Goal: Transaction & Acquisition: Book appointment/travel/reservation

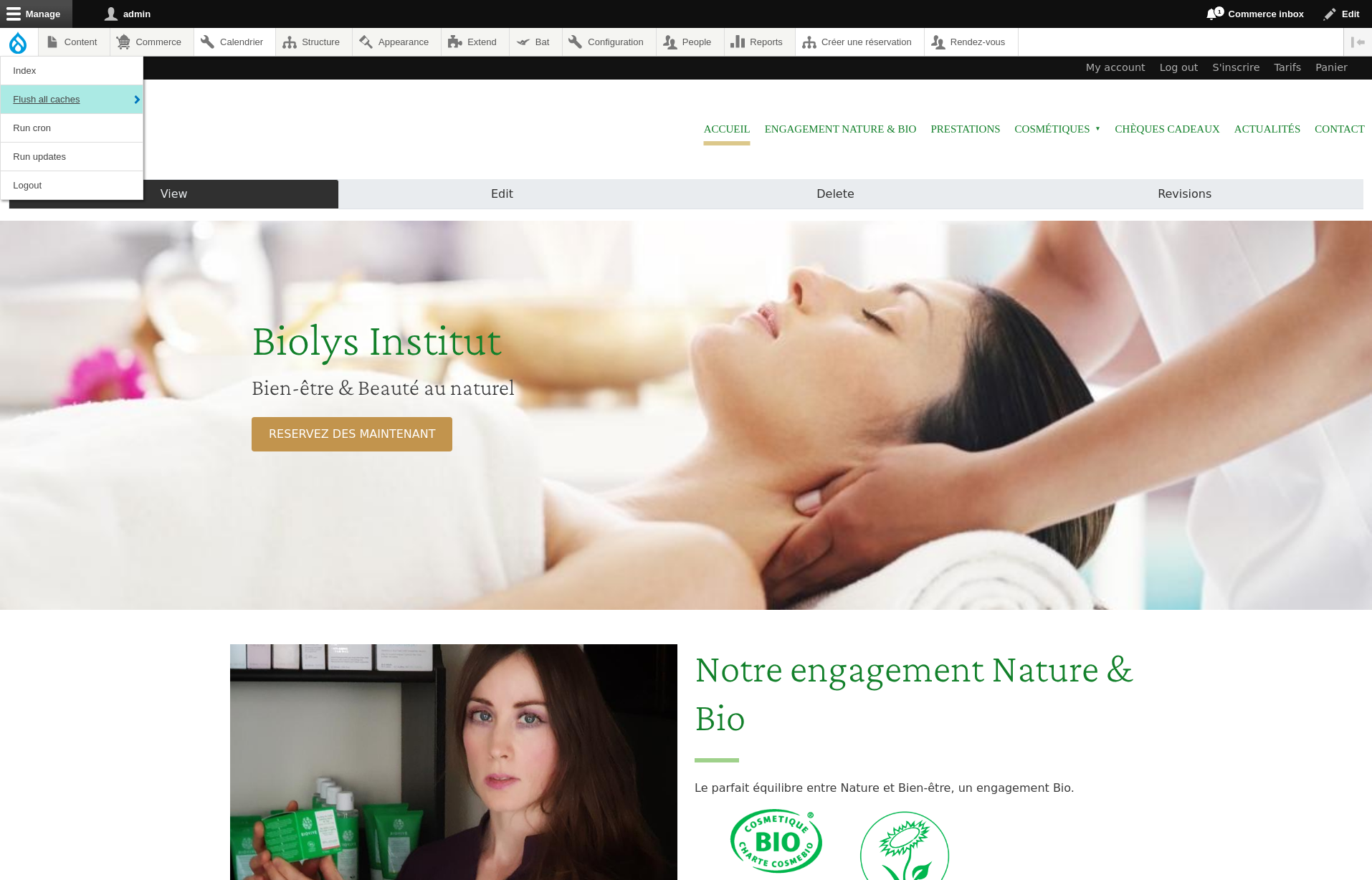
click at [28, 97] on link "Flush all caches" at bounding box center [71, 99] width 142 height 28
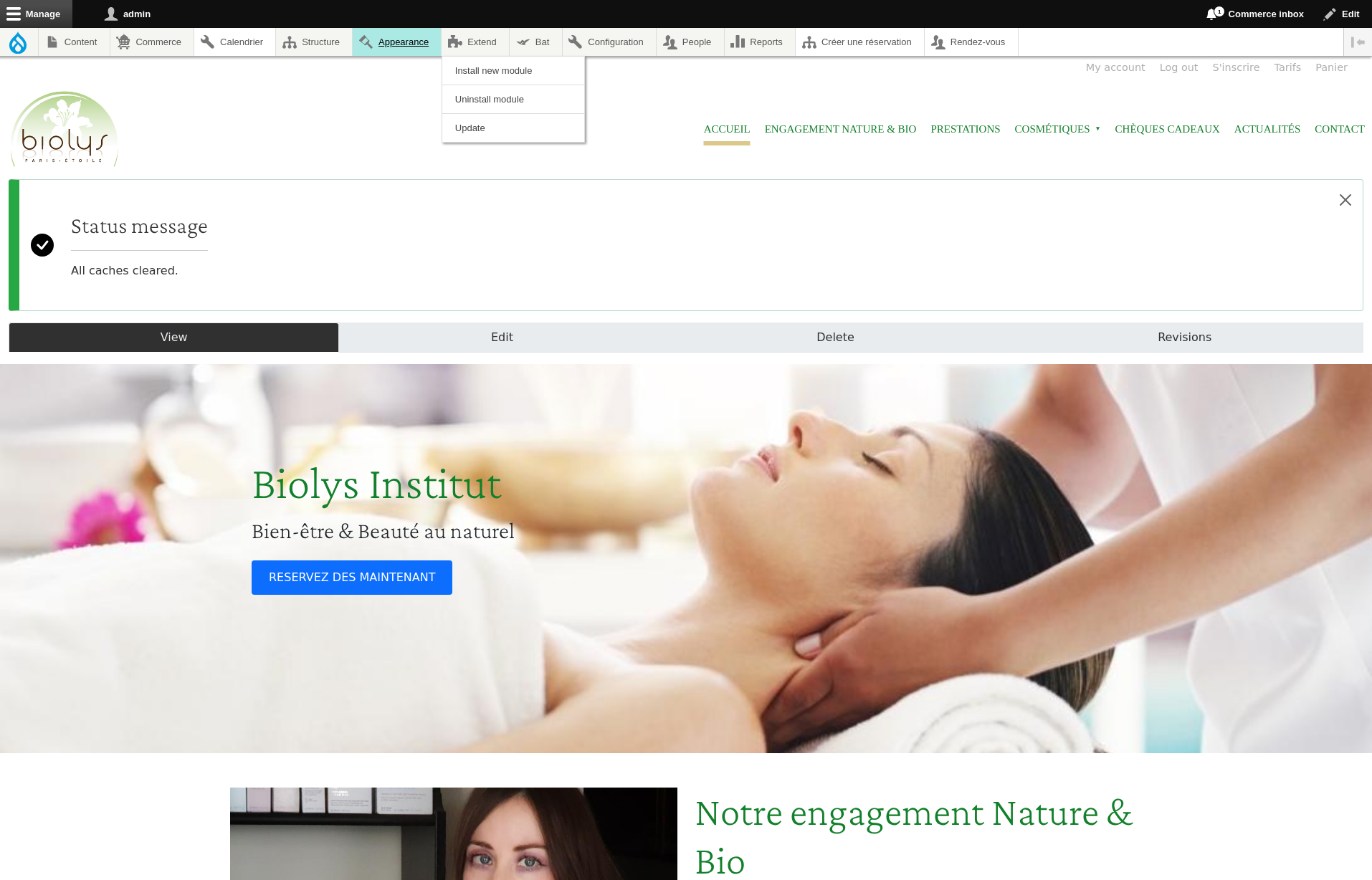
click at [431, 39] on link "Appearance" at bounding box center [396, 41] width 88 height 28
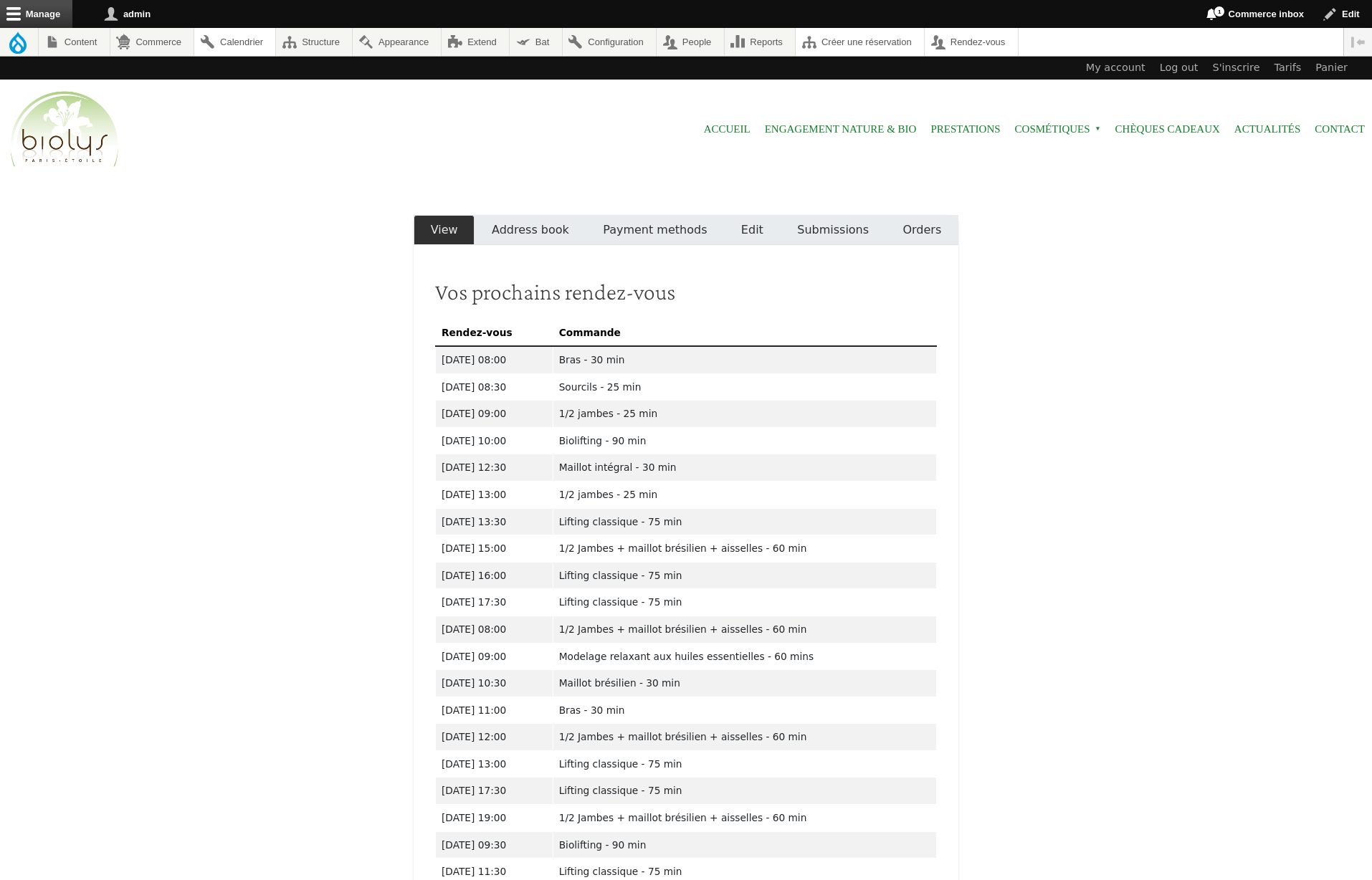
click at [926, 228] on link "Orders" at bounding box center [922, 230] width 72 height 30
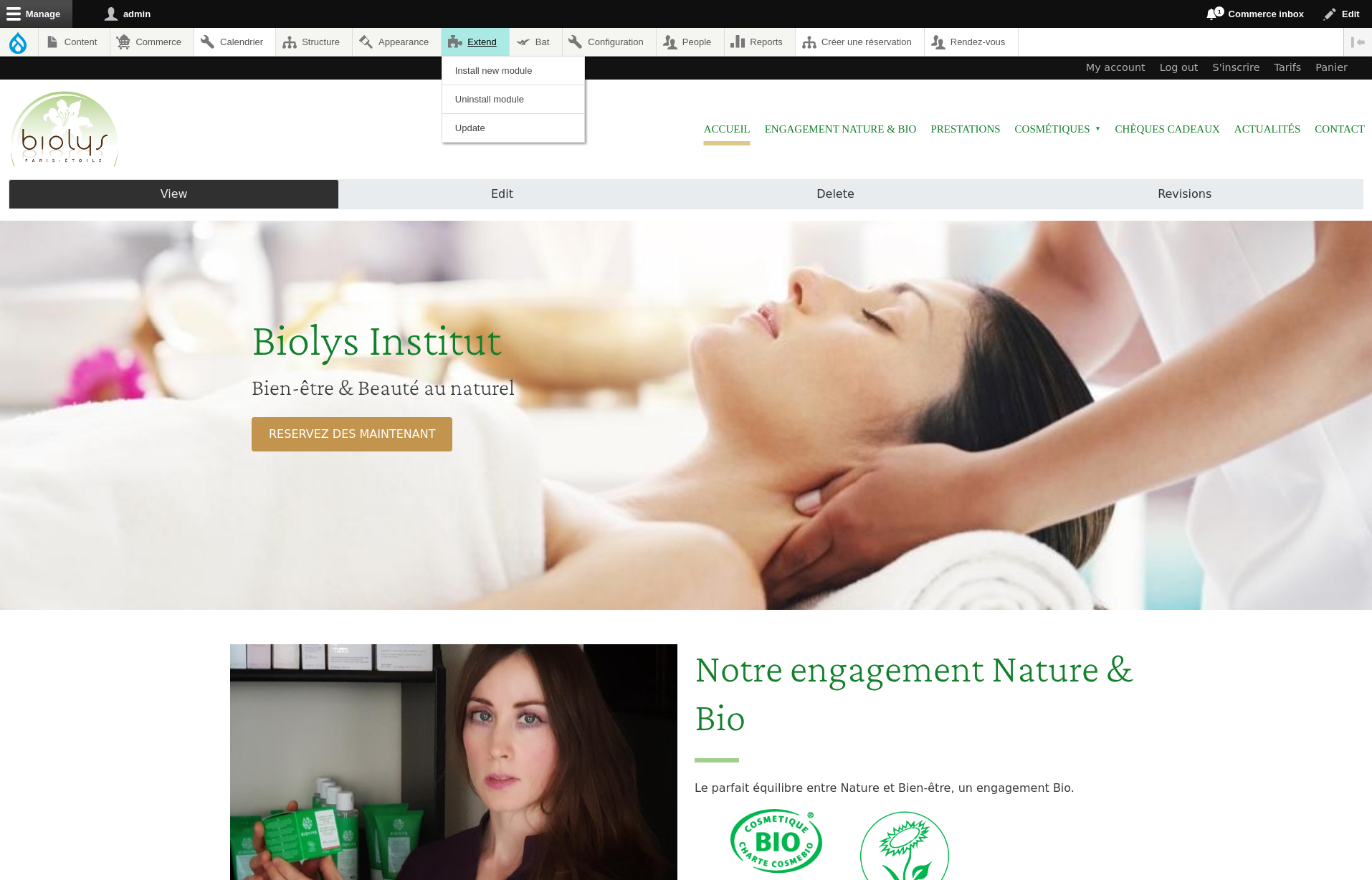
click at [473, 46] on link "Extend" at bounding box center [475, 41] width 67 height 28
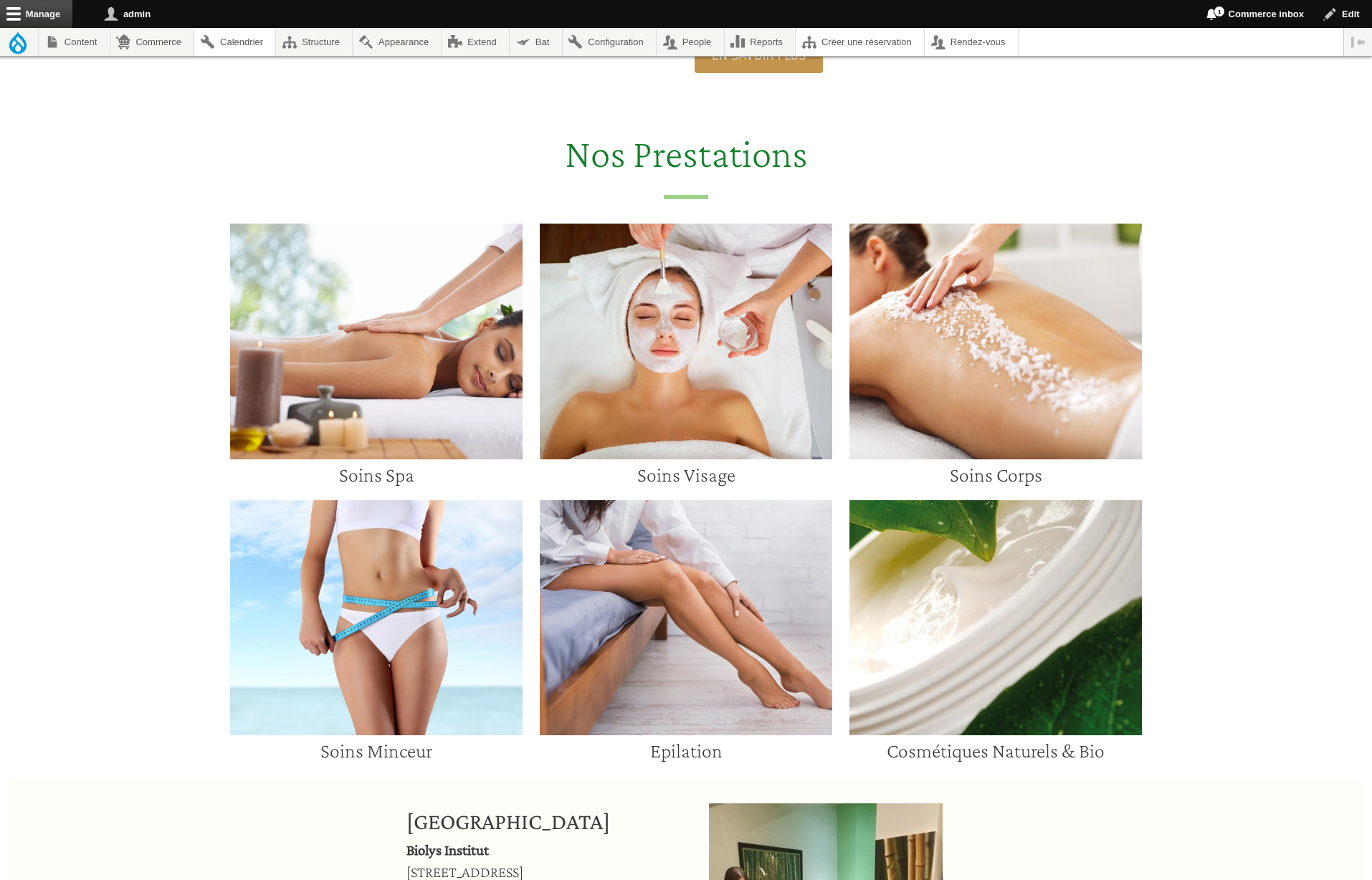
scroll to position [1083, 0]
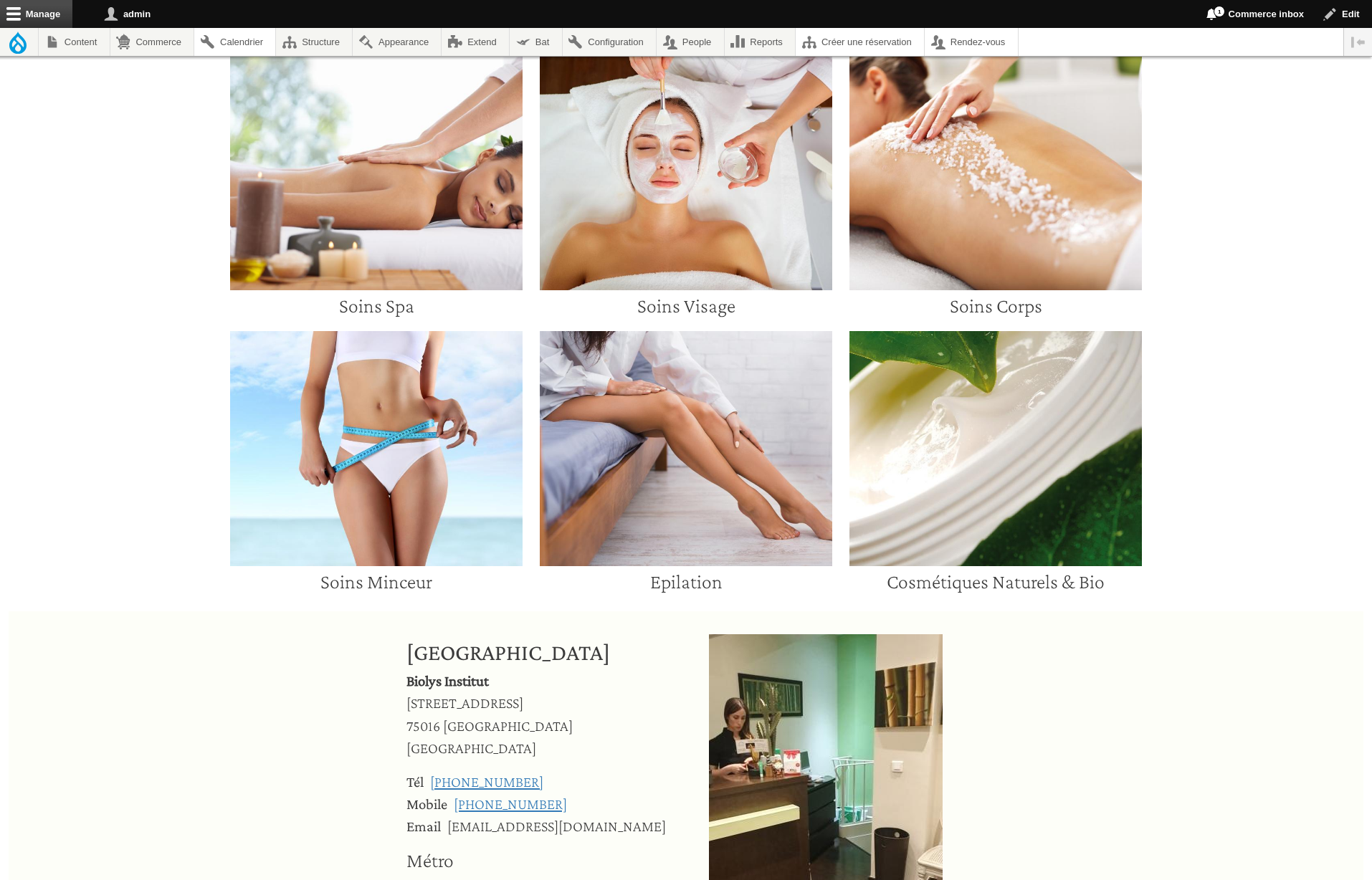
click at [730, 239] on img at bounding box center [686, 172] width 292 height 236
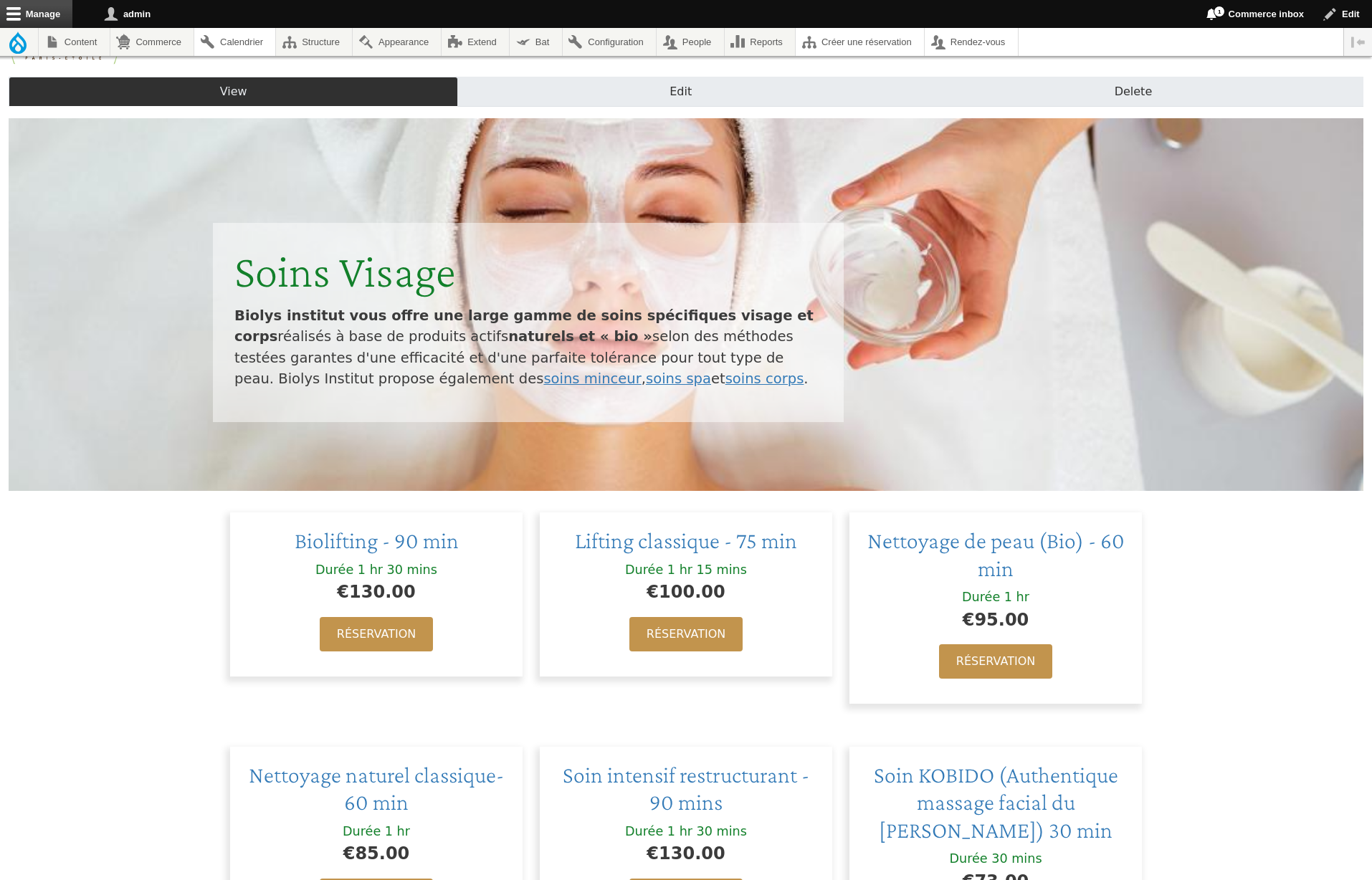
scroll to position [341, 0]
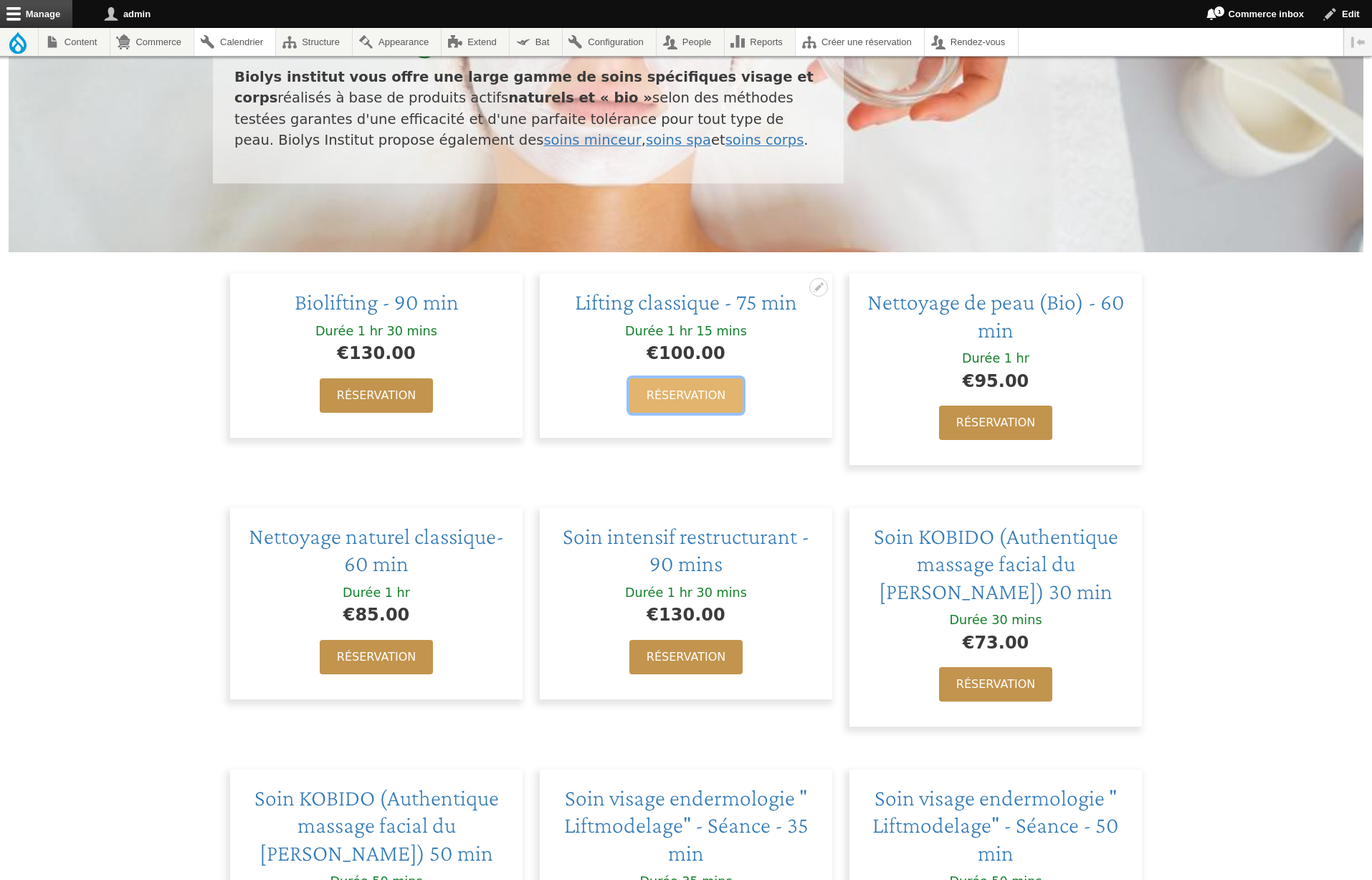
click at [714, 395] on link "Réservation" at bounding box center [686, 395] width 113 height 34
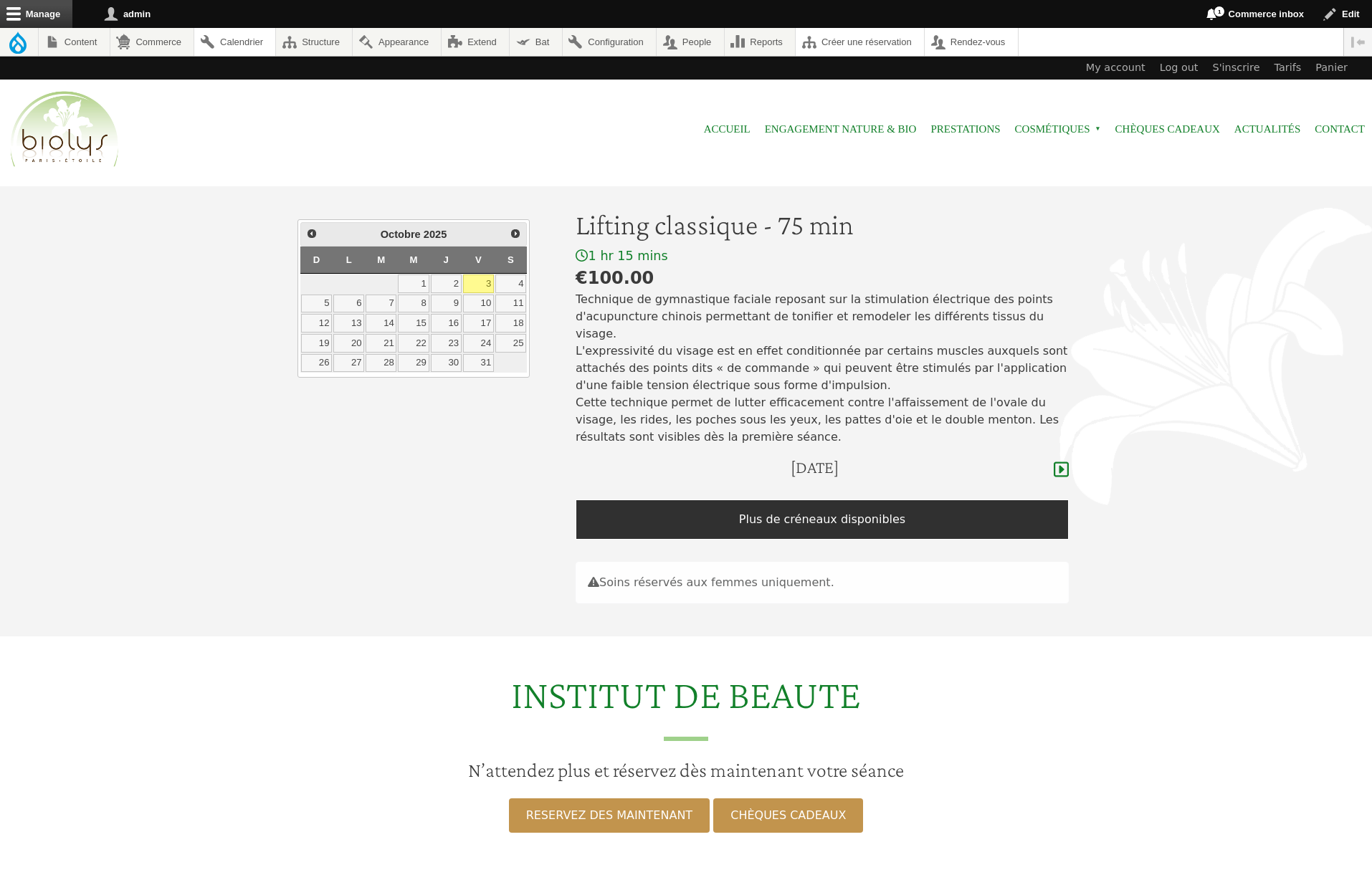
scroll to position [67, 0]
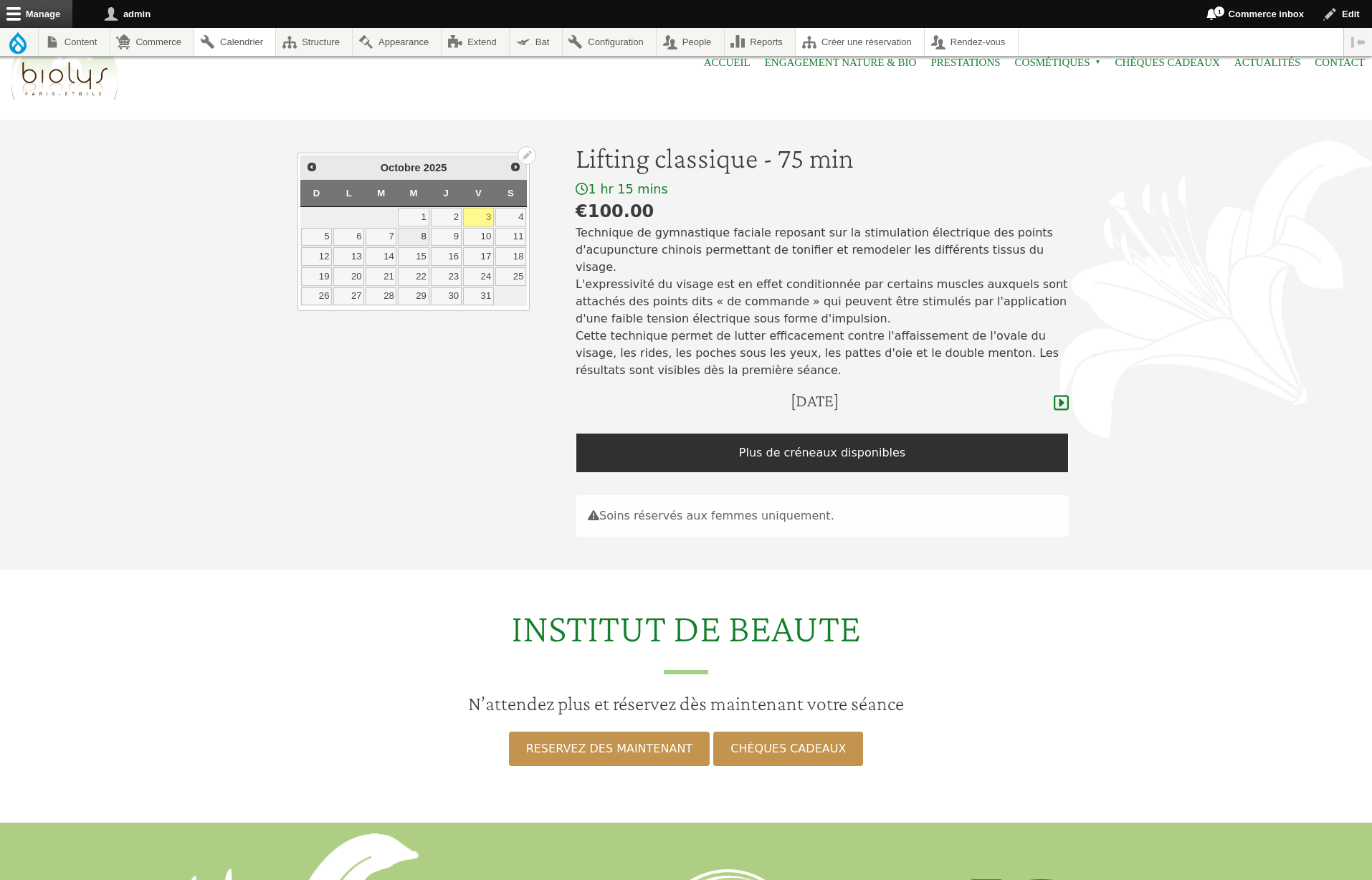
click at [421, 238] on link "8" at bounding box center [413, 237] width 31 height 18
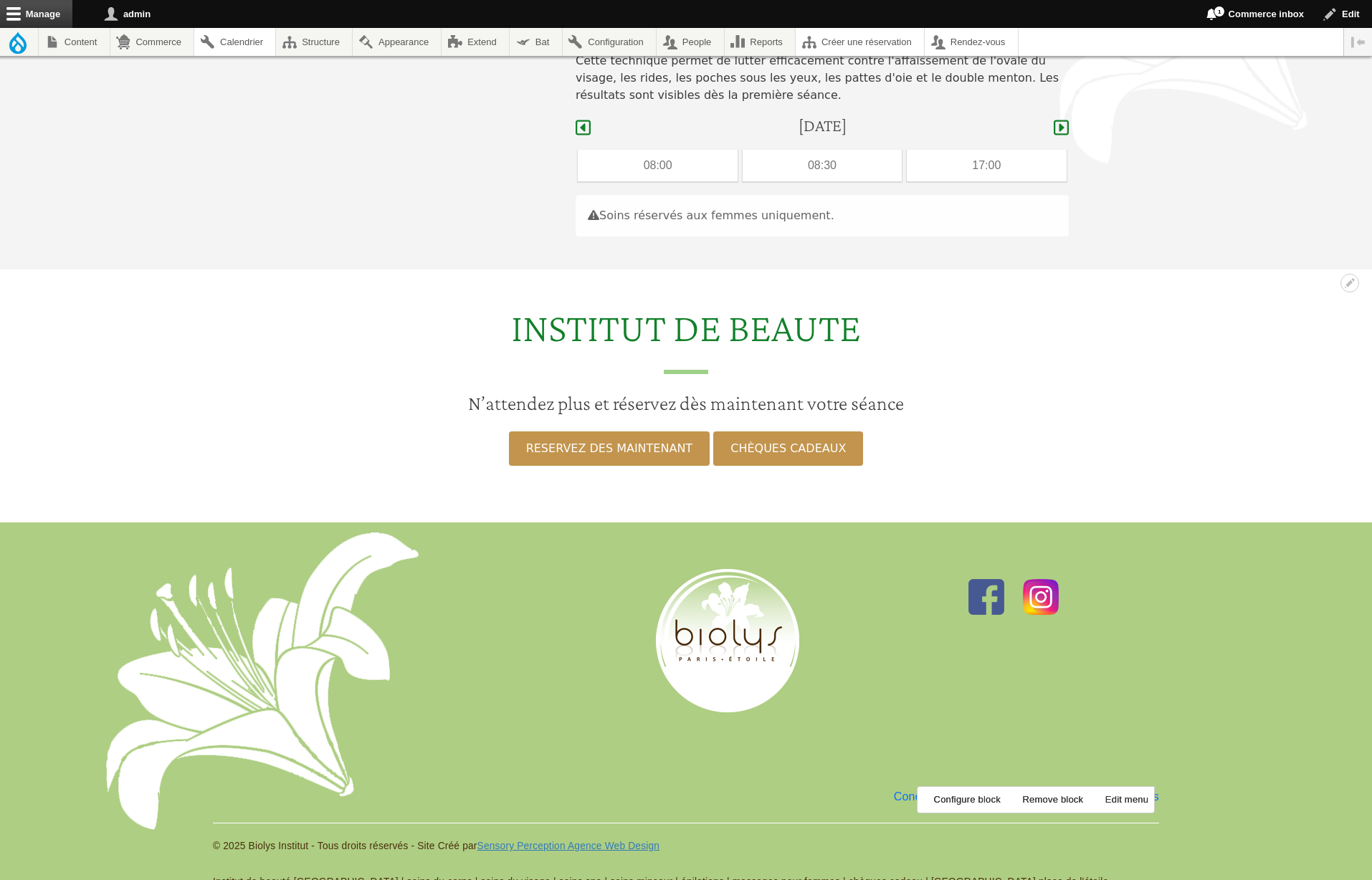
scroll to position [183, 0]
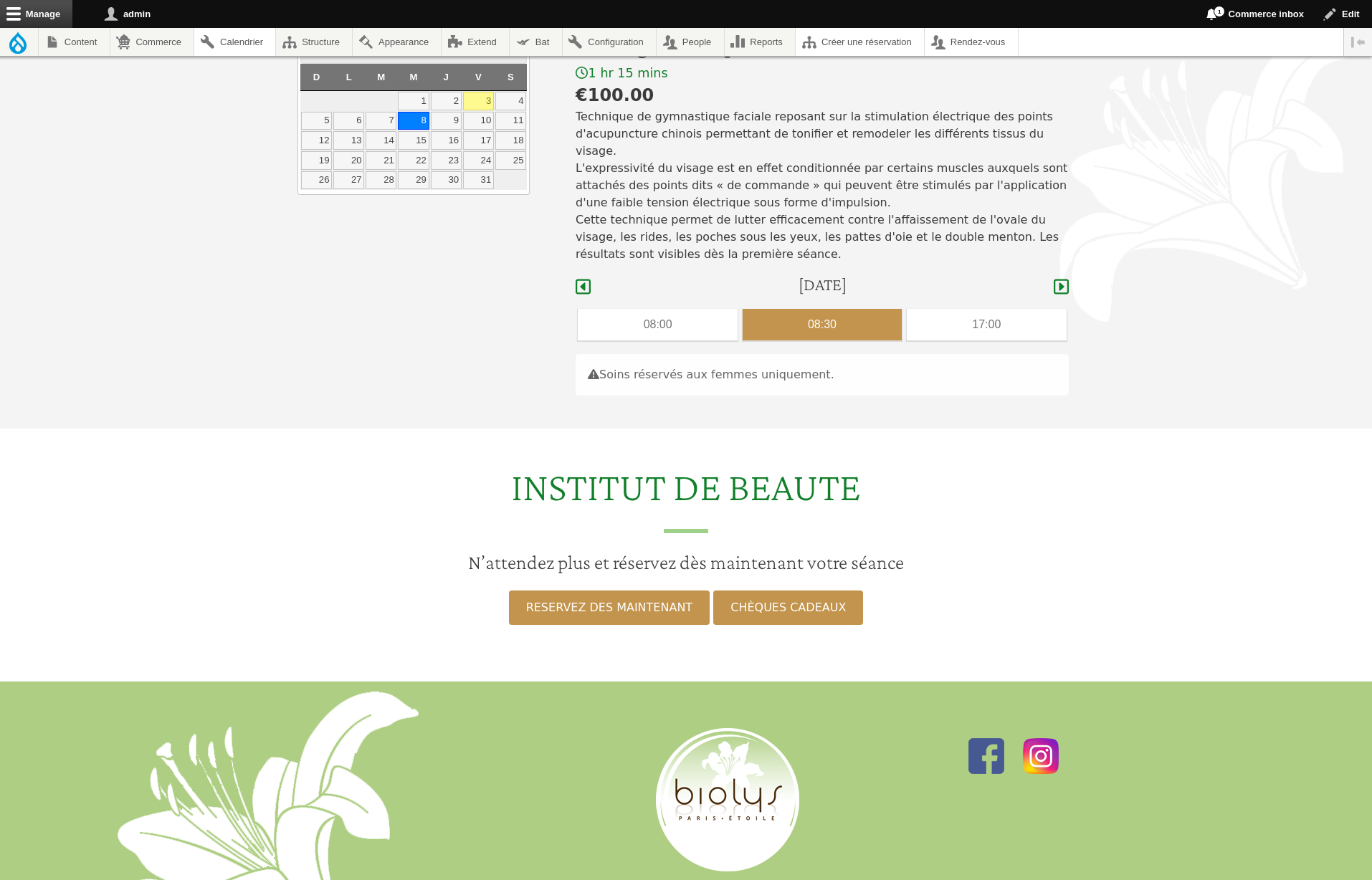
click at [829, 310] on div "08:30" at bounding box center [823, 325] width 159 height 32
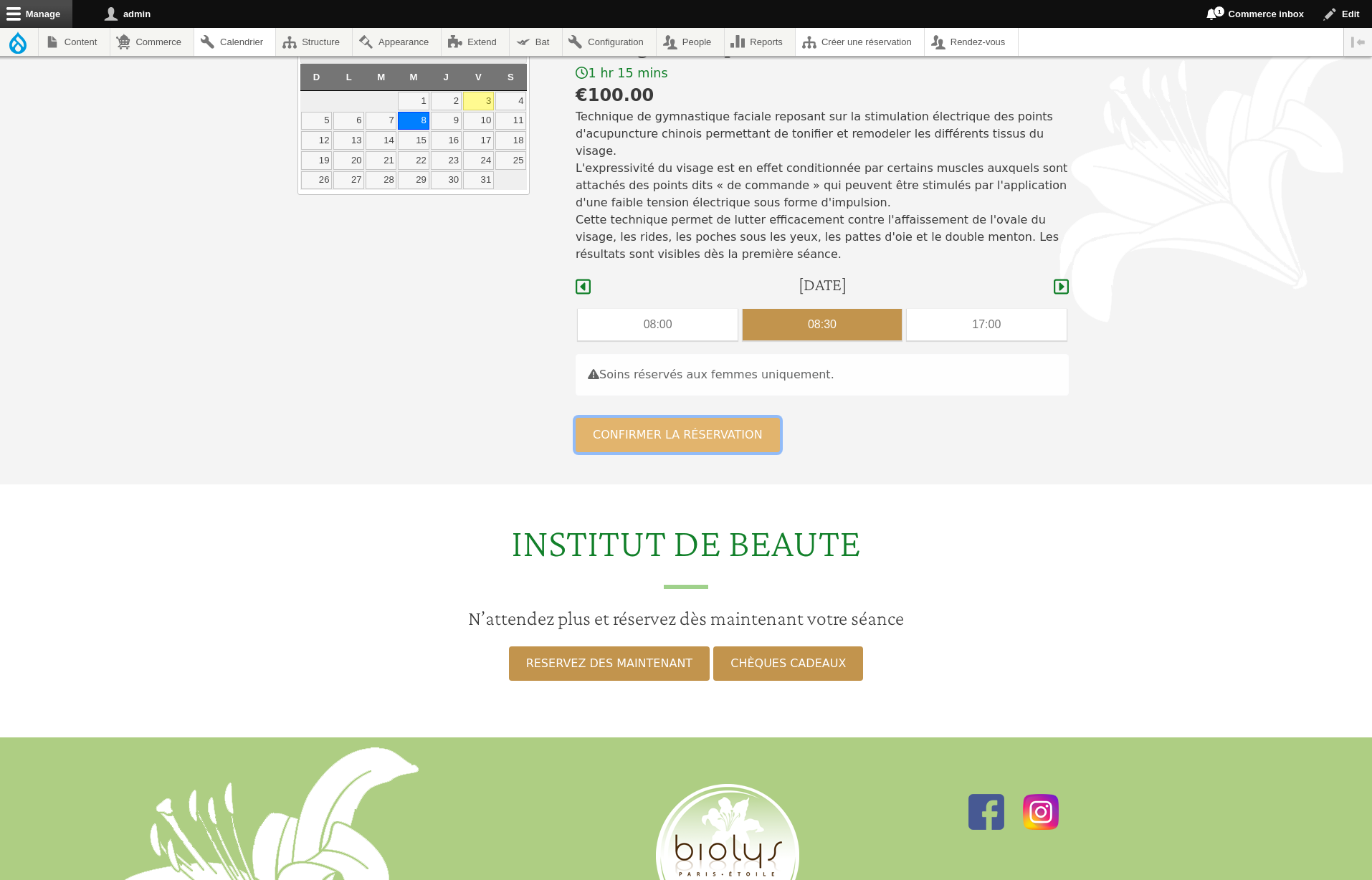
click at [705, 418] on button "Confirmer la réservation" at bounding box center [678, 435] width 204 height 34
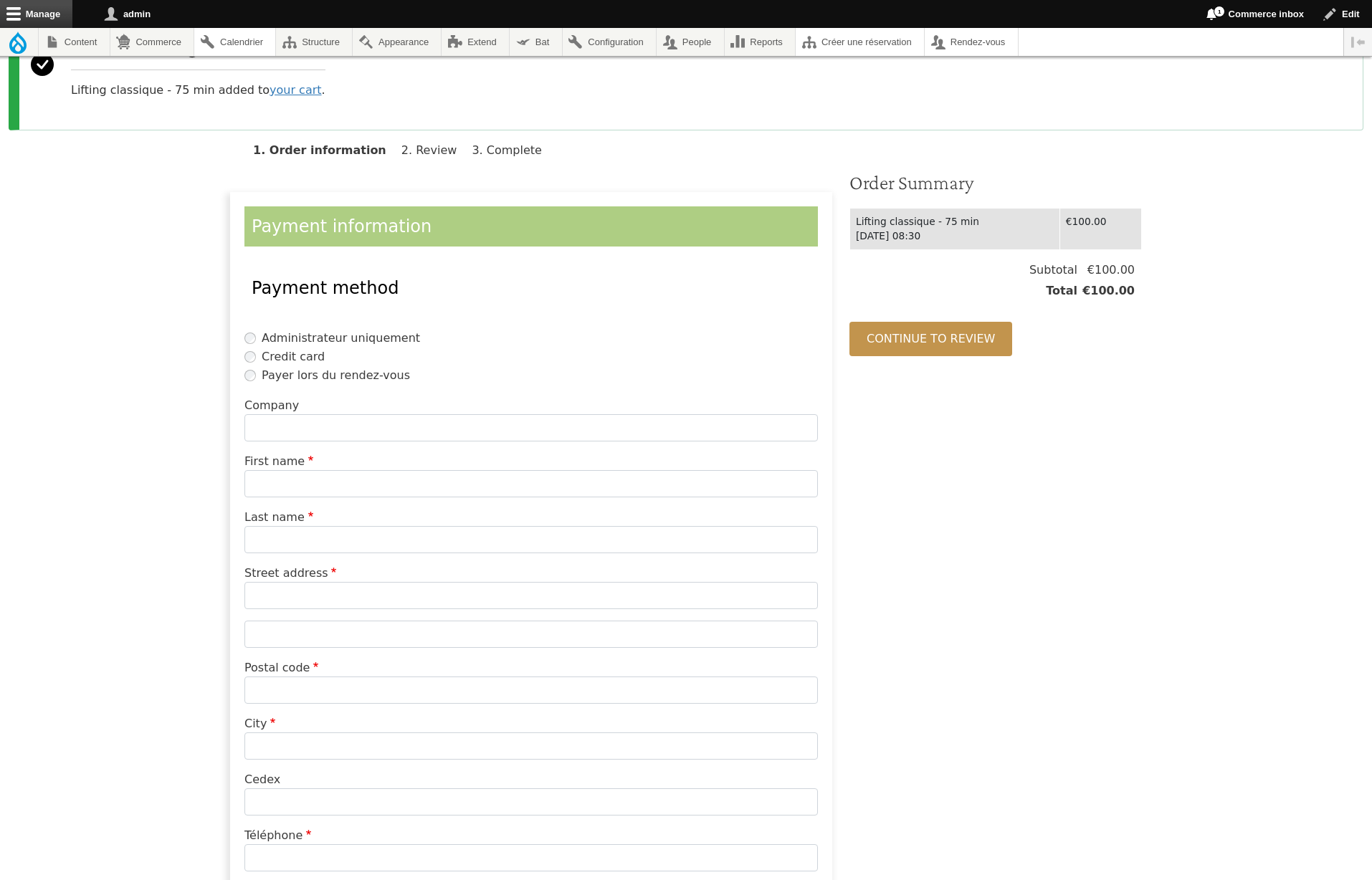
scroll to position [156, 0]
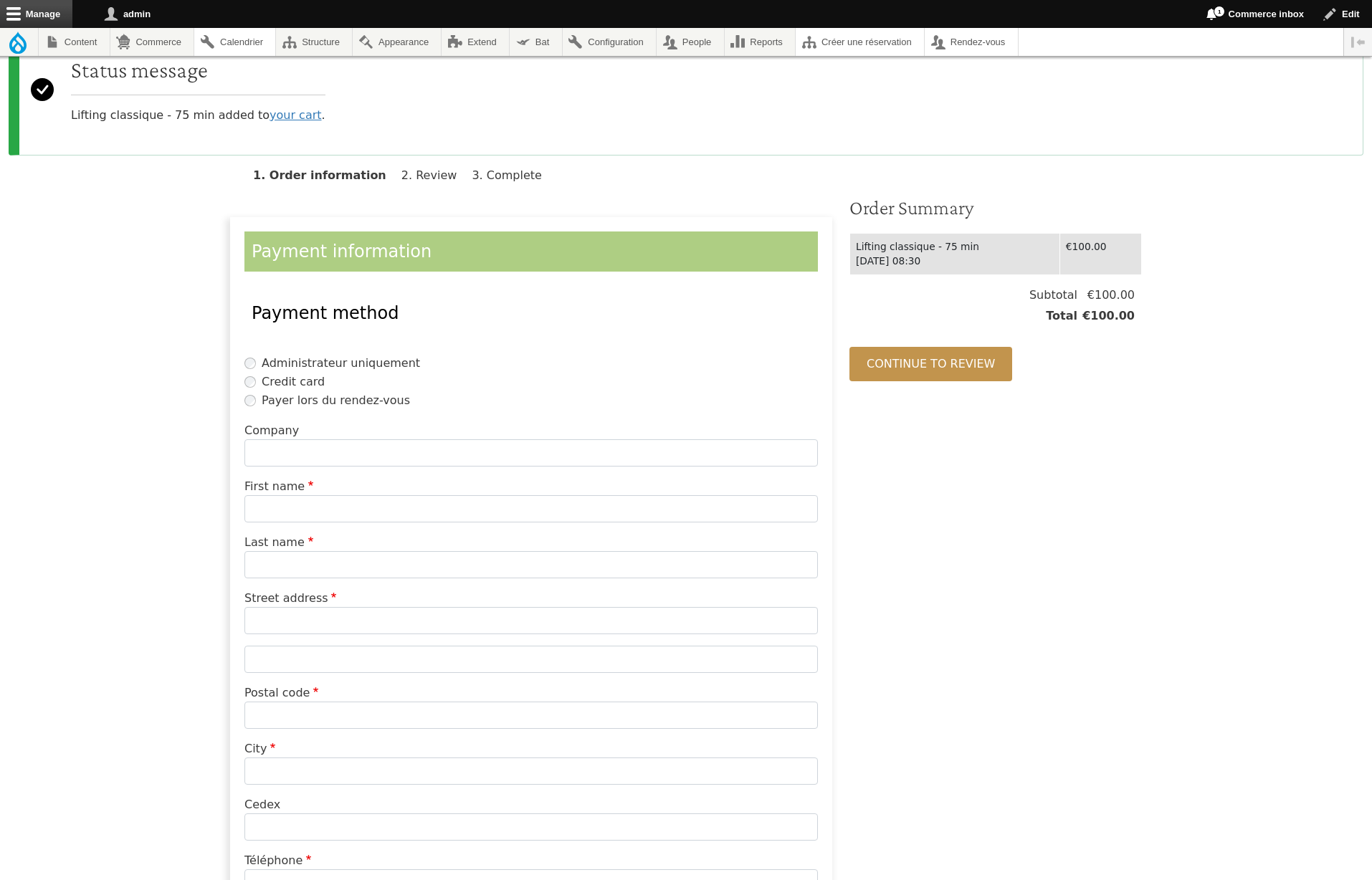
click at [276, 402] on label "Payer lors du rendez-vous" at bounding box center [335, 400] width 148 height 18
click at [935, 368] on button "Continue to review" at bounding box center [931, 363] width 162 height 34
click at [975, 486] on div "Order Summary Lifting classique - 75 min Wed, 10/08/2025 - 08:30 €100.00 Subtot…" at bounding box center [996, 579] width 310 height 767
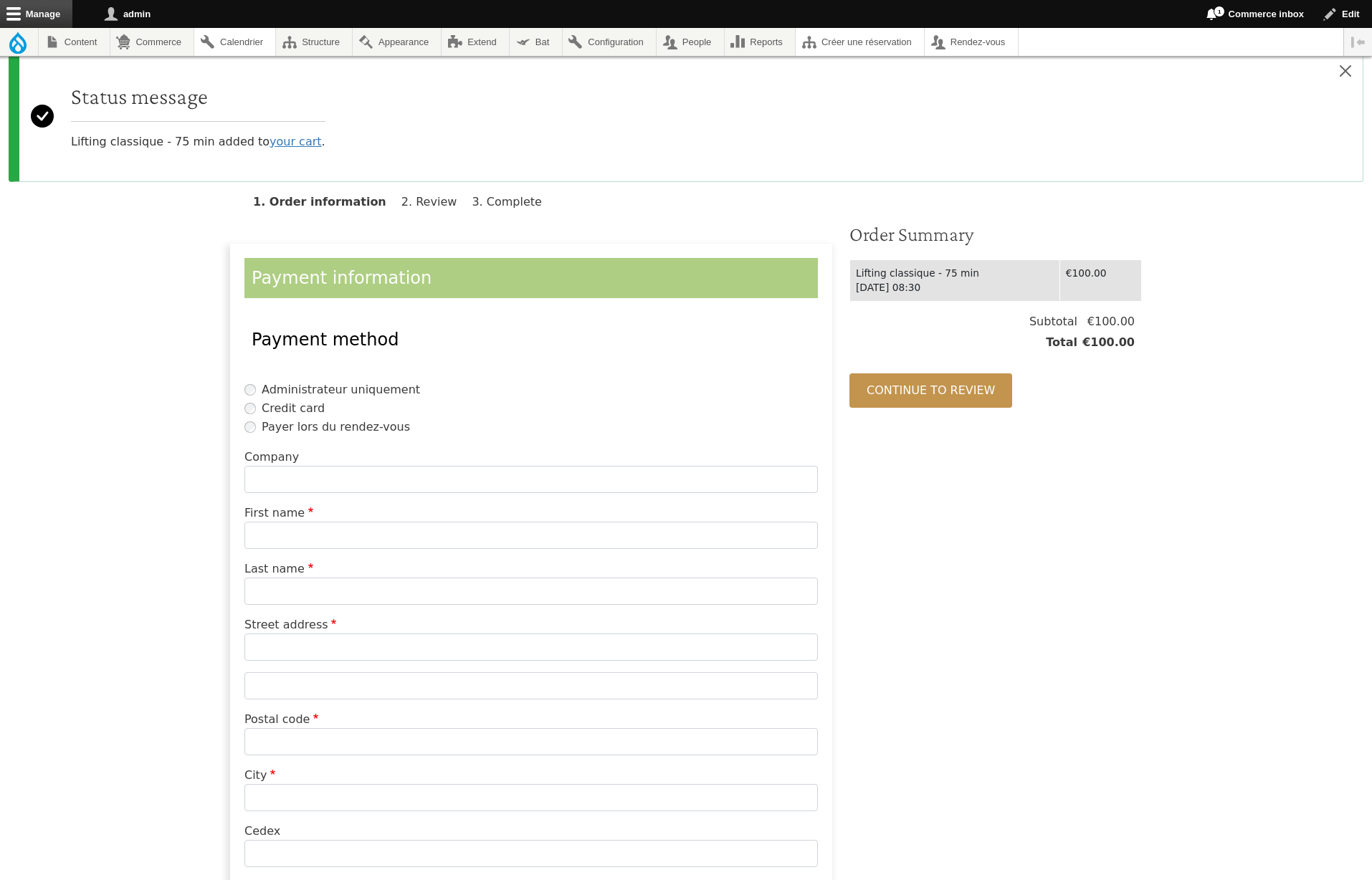
scroll to position [0, 0]
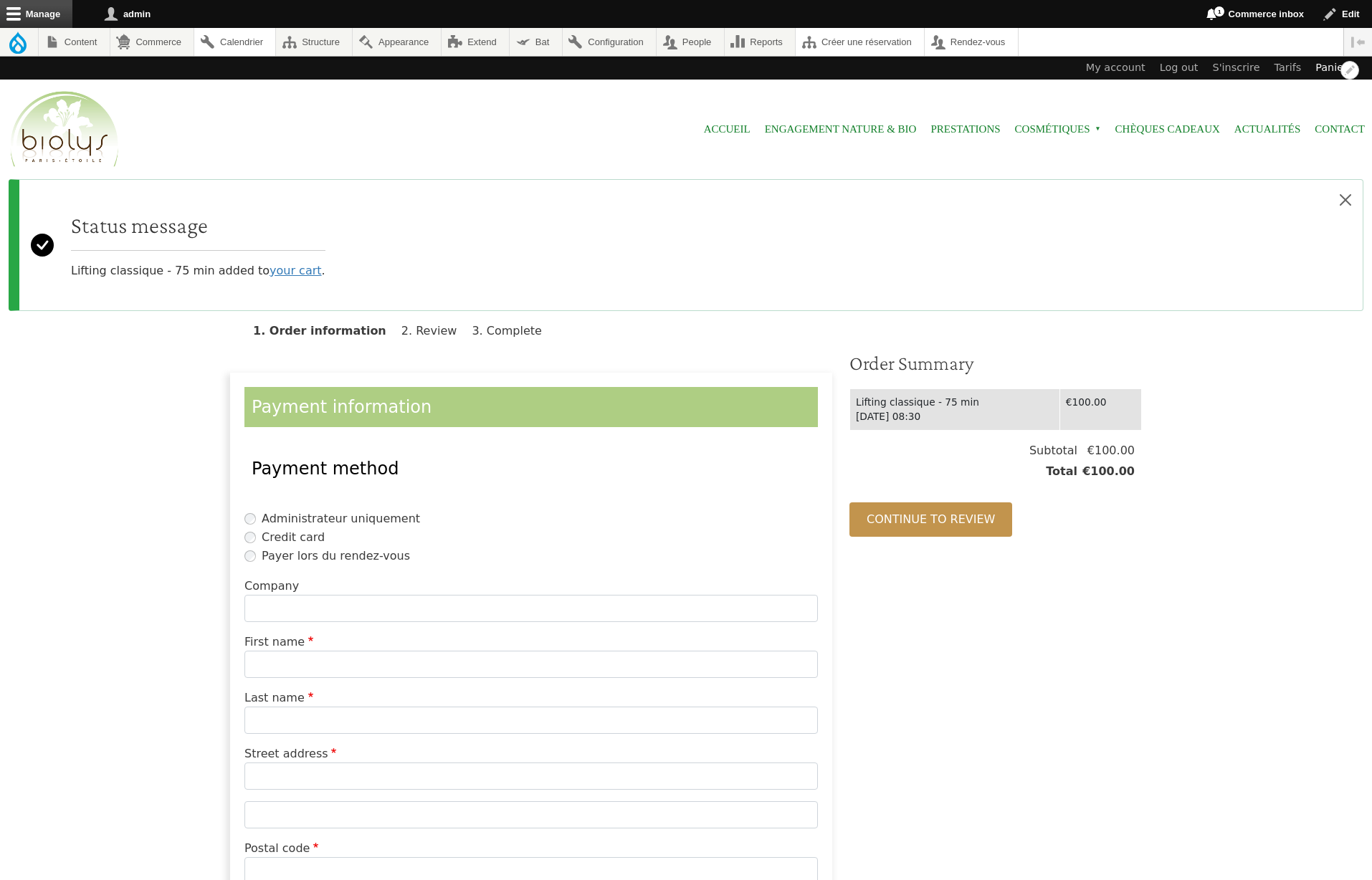
click at [1319, 68] on link "Panier" at bounding box center [1332, 68] width 47 height 23
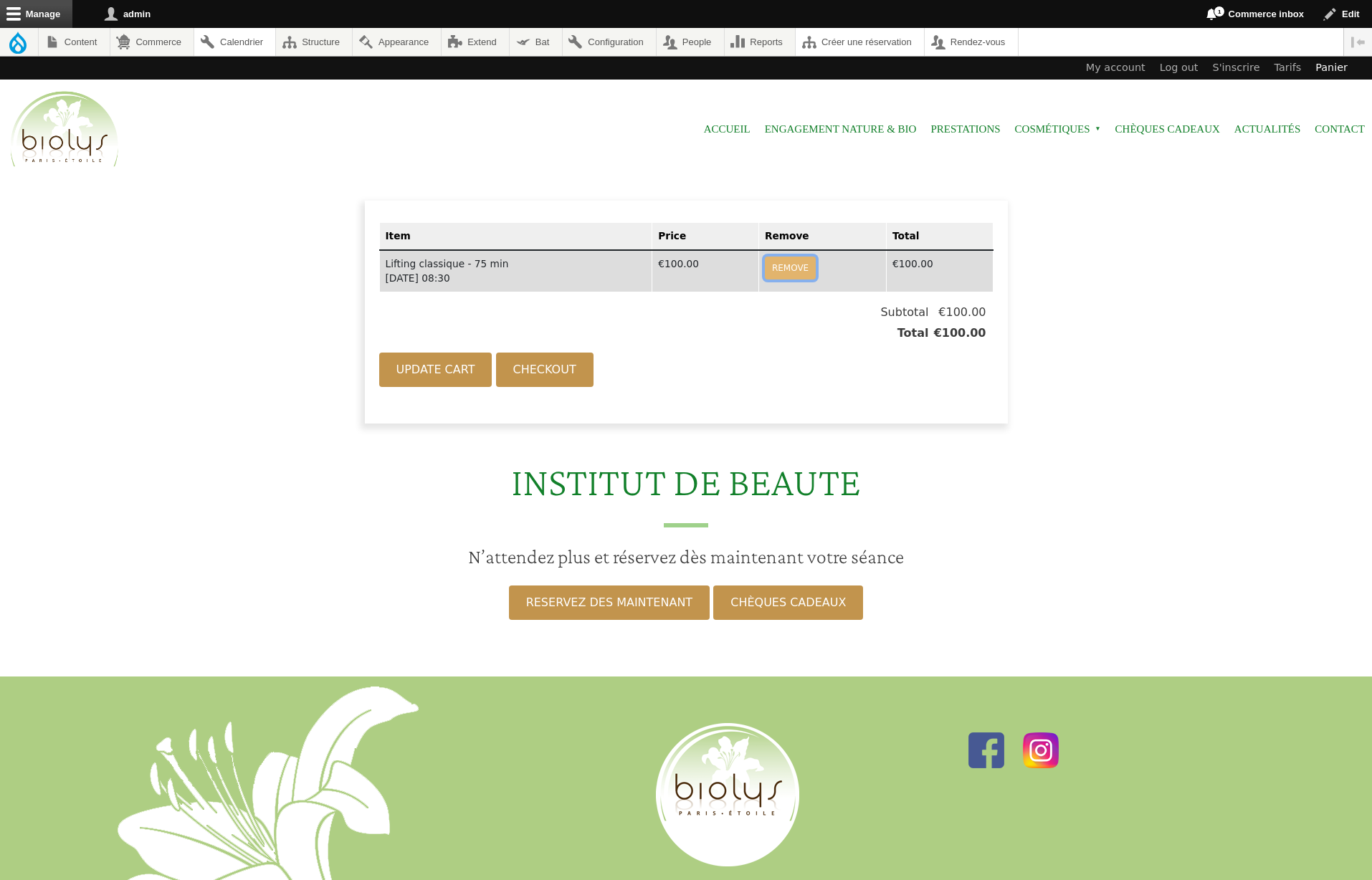
click at [791, 265] on button "Remove" at bounding box center [790, 267] width 51 height 23
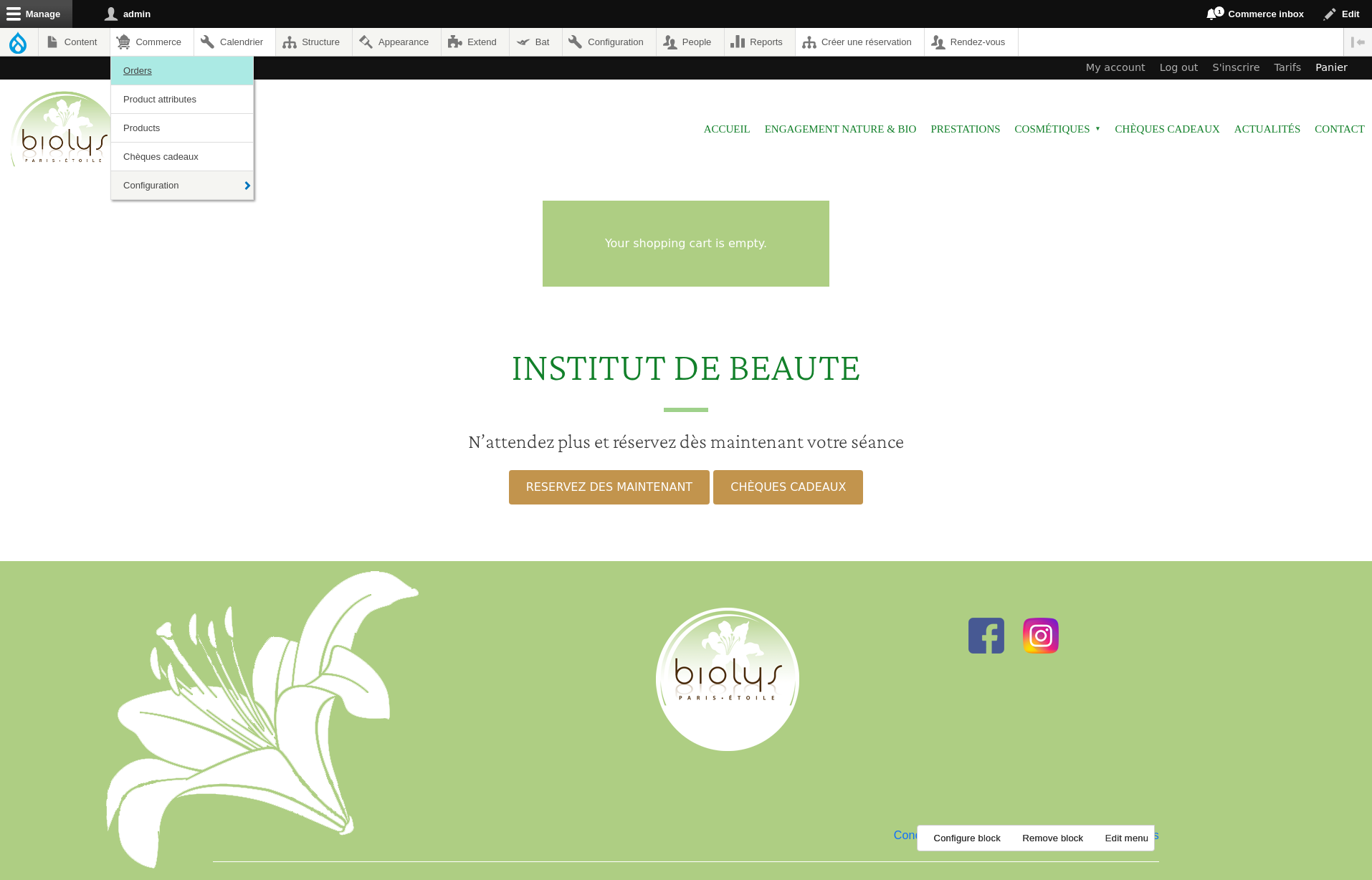
click at [152, 64] on link "Orders" at bounding box center [182, 70] width 142 height 28
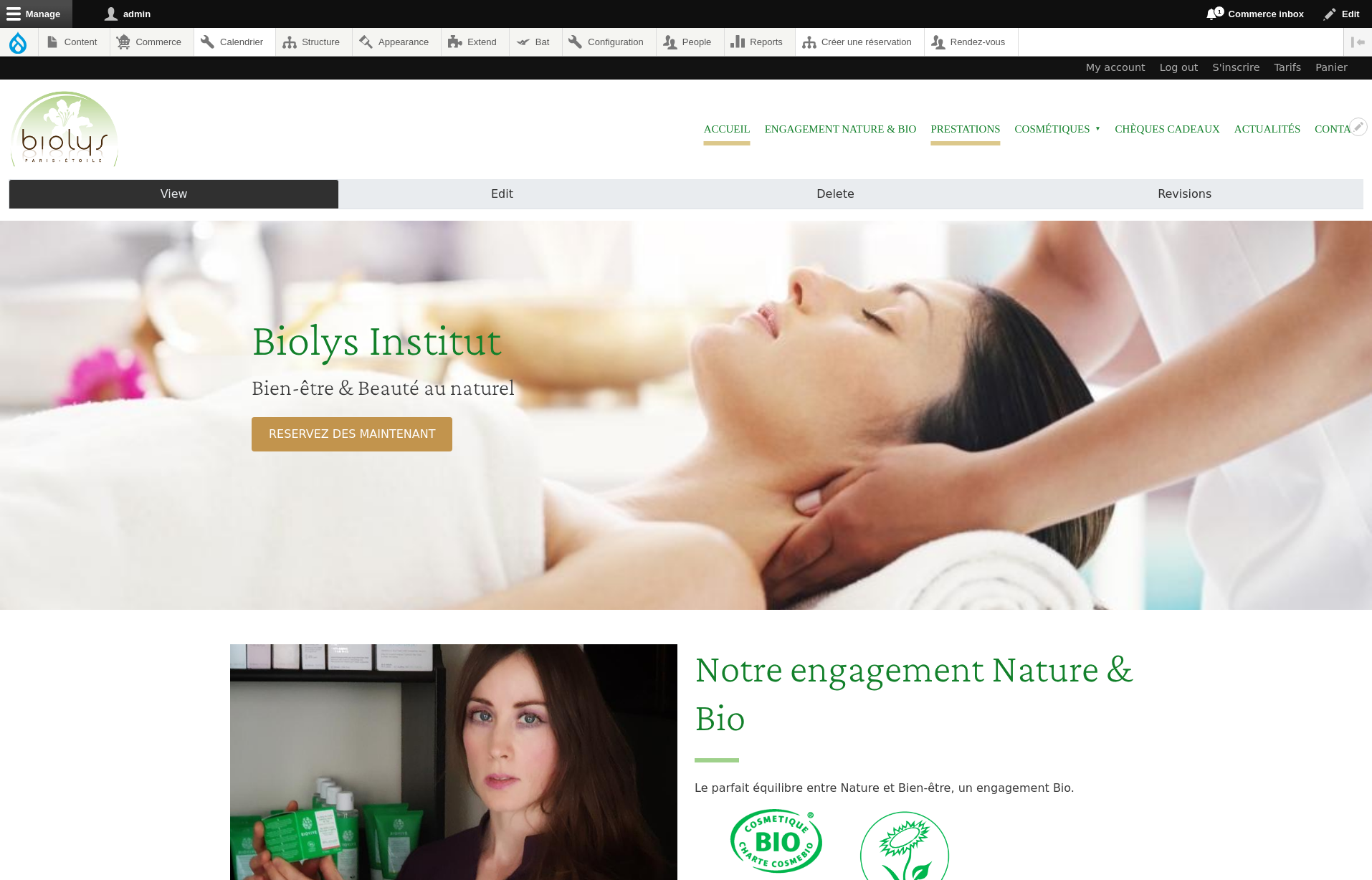
click at [972, 130] on link "Prestations" at bounding box center [965, 129] width 70 height 33
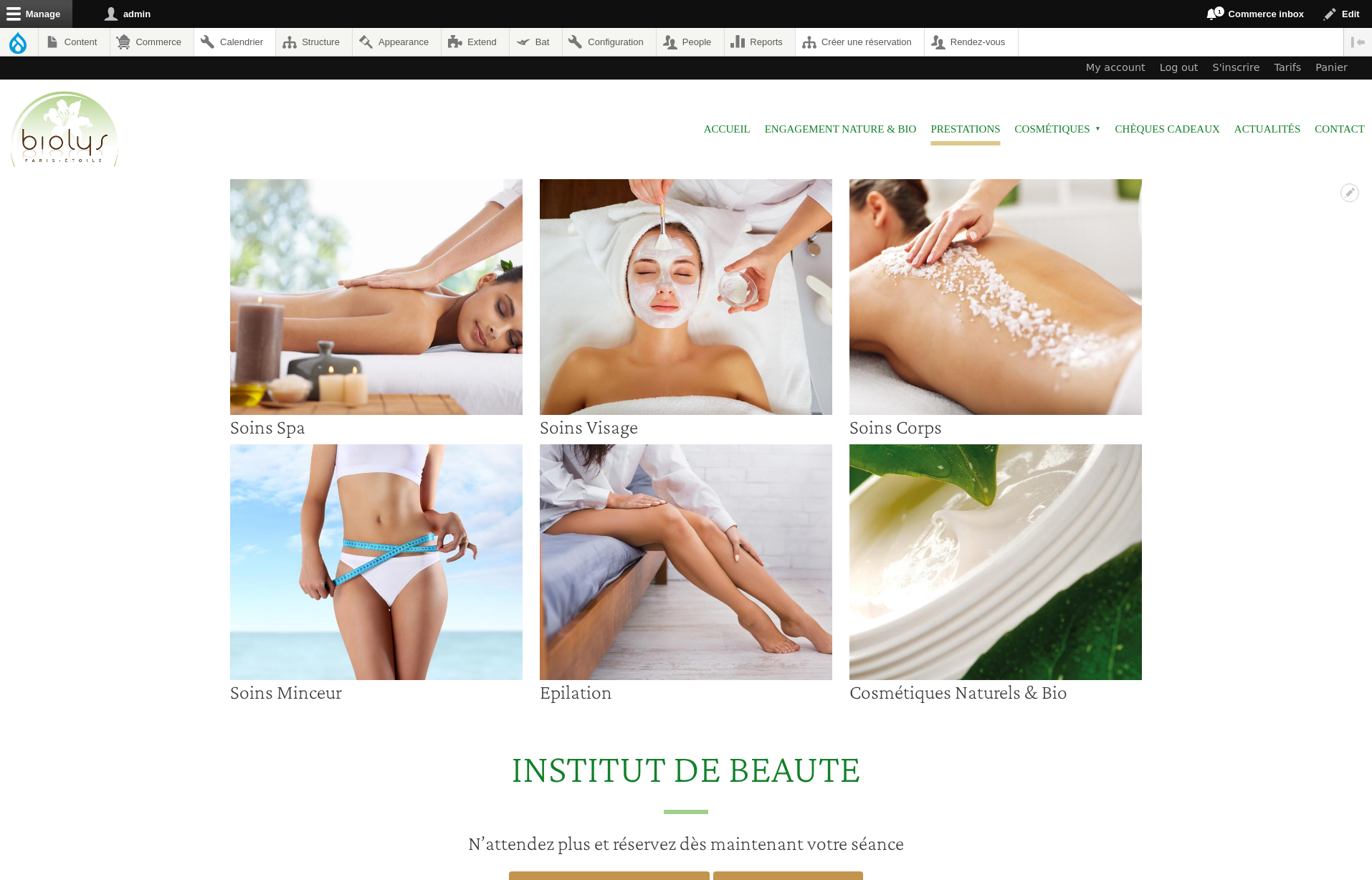
click at [724, 341] on img at bounding box center [686, 297] width 292 height 236
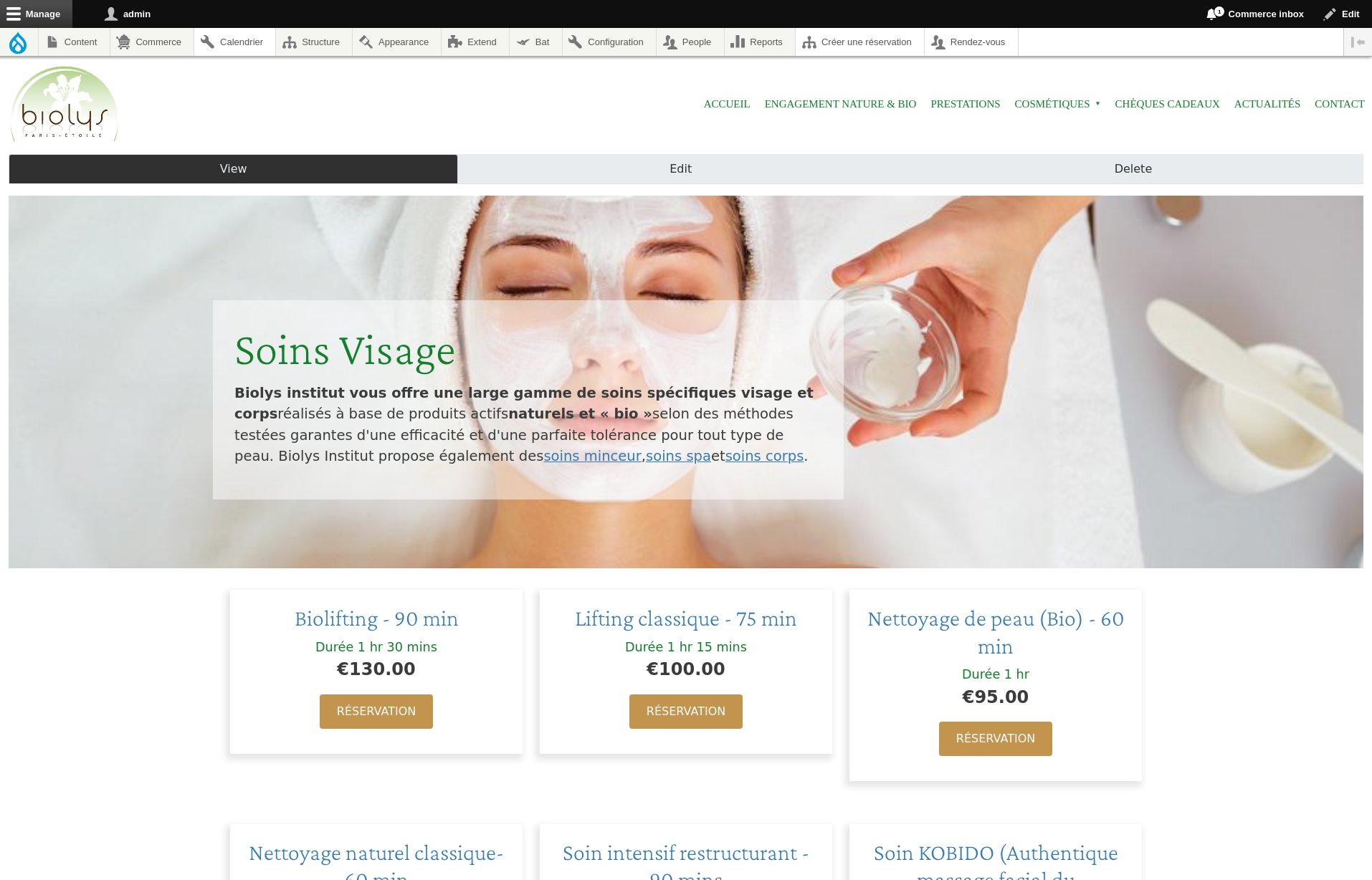
scroll to position [264, 0]
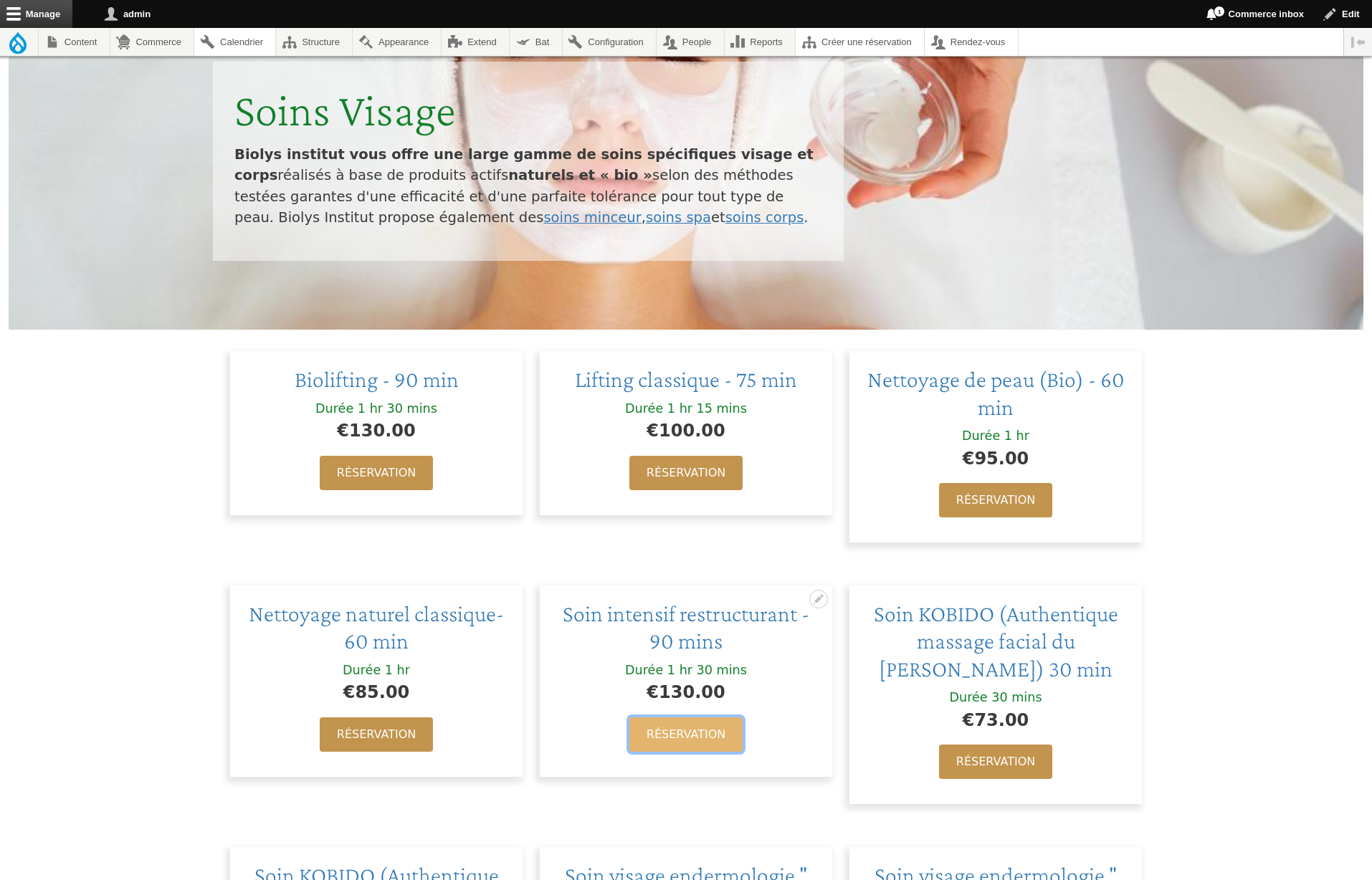
drag, startPoint x: 703, startPoint y: 725, endPoint x: 710, endPoint y: 720, distance: 8.6
click at [703, 725] on link "Réservation" at bounding box center [686, 734] width 113 height 34
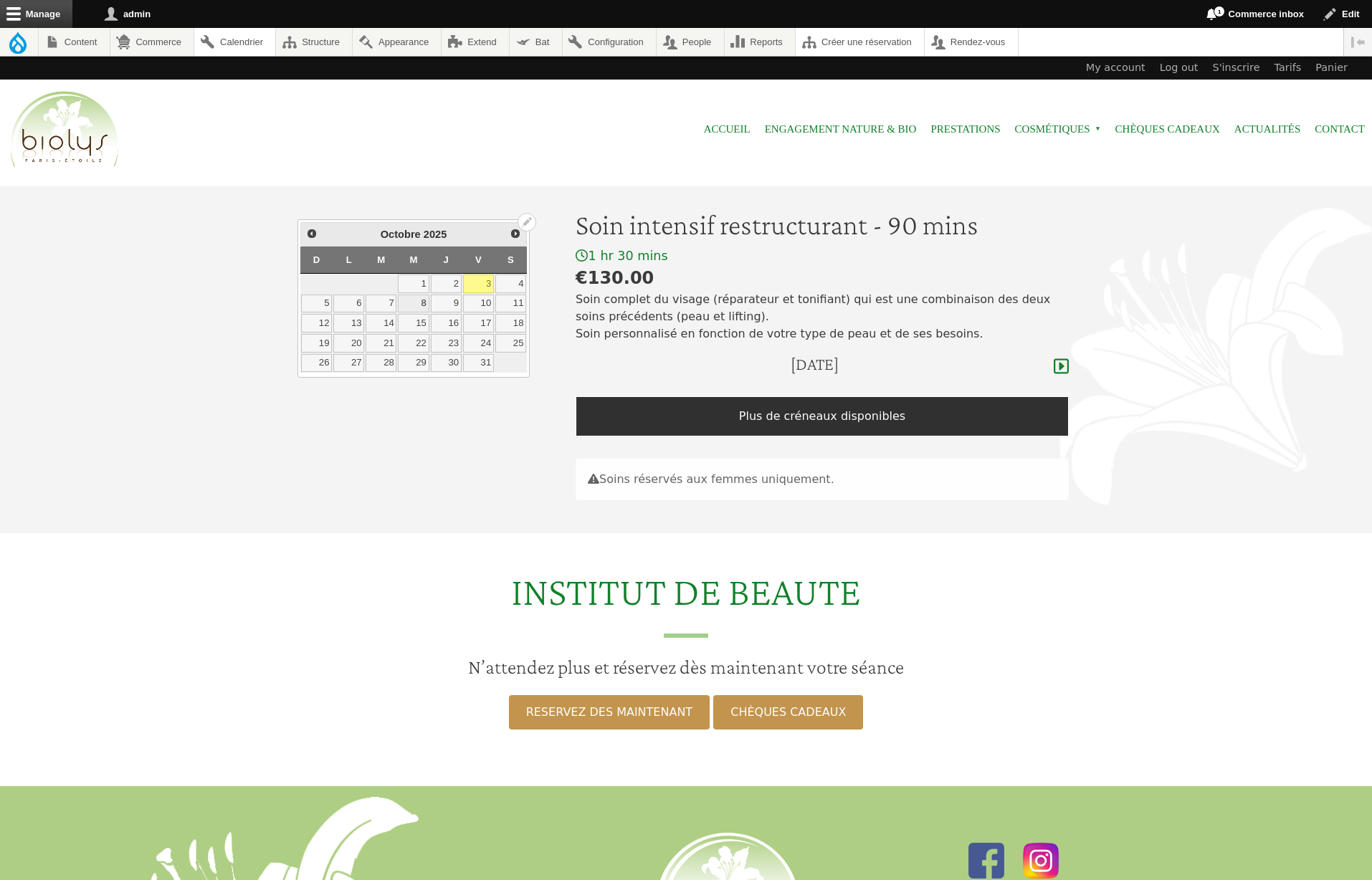
click at [422, 308] on link "8" at bounding box center [413, 304] width 31 height 18
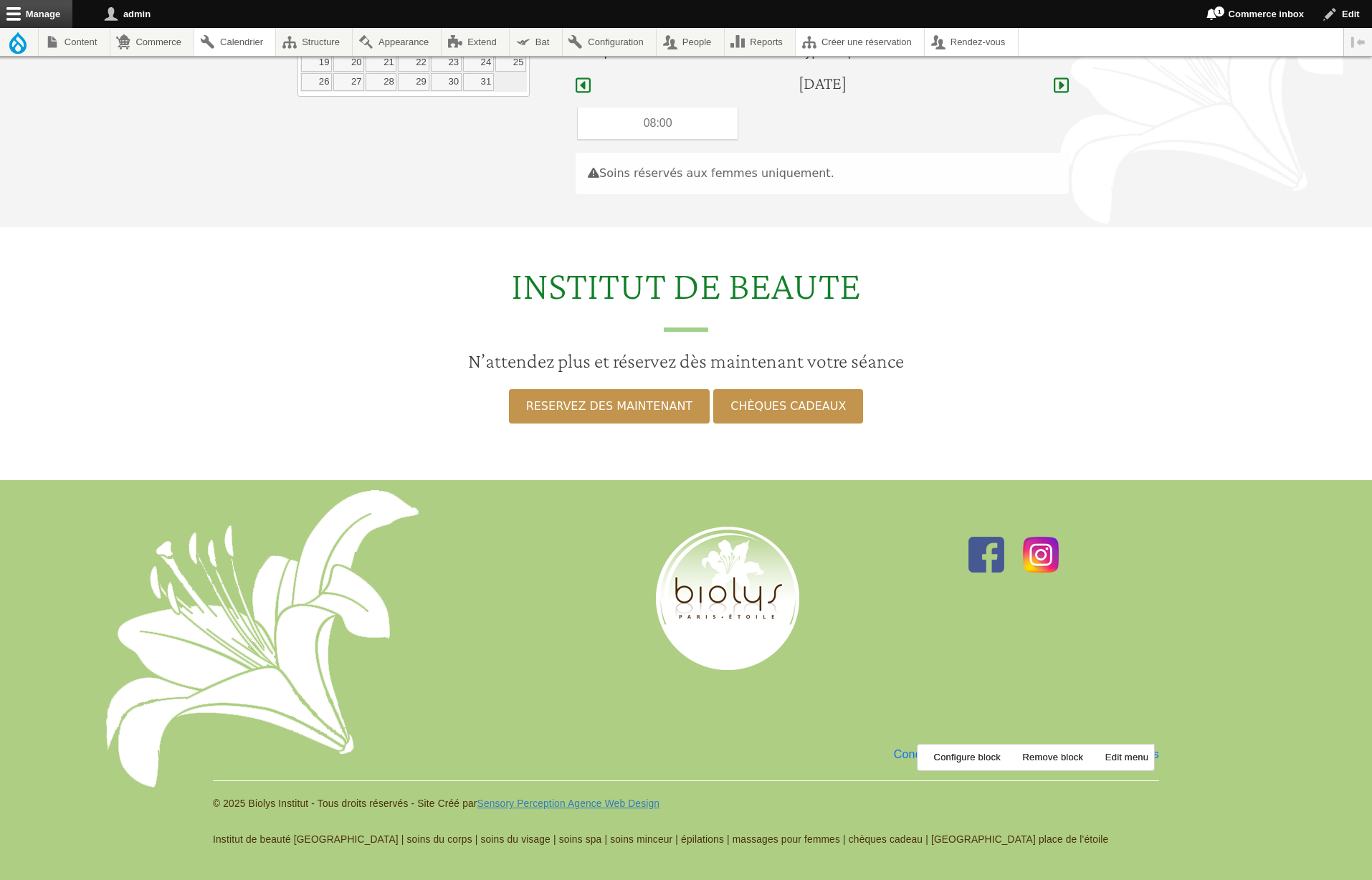
scroll to position [97, 0]
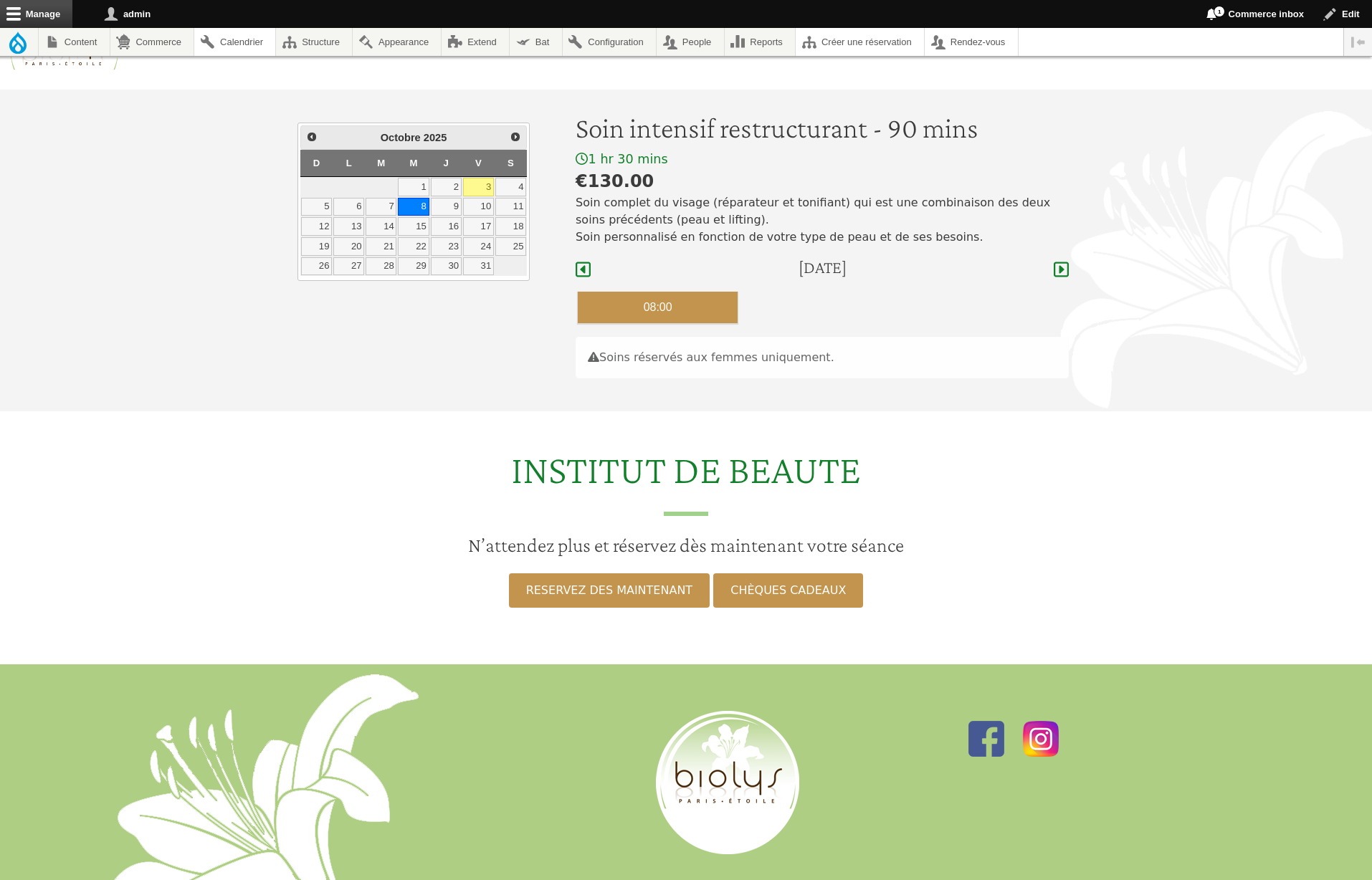
click at [679, 310] on div "08:00" at bounding box center [658, 307] width 159 height 32
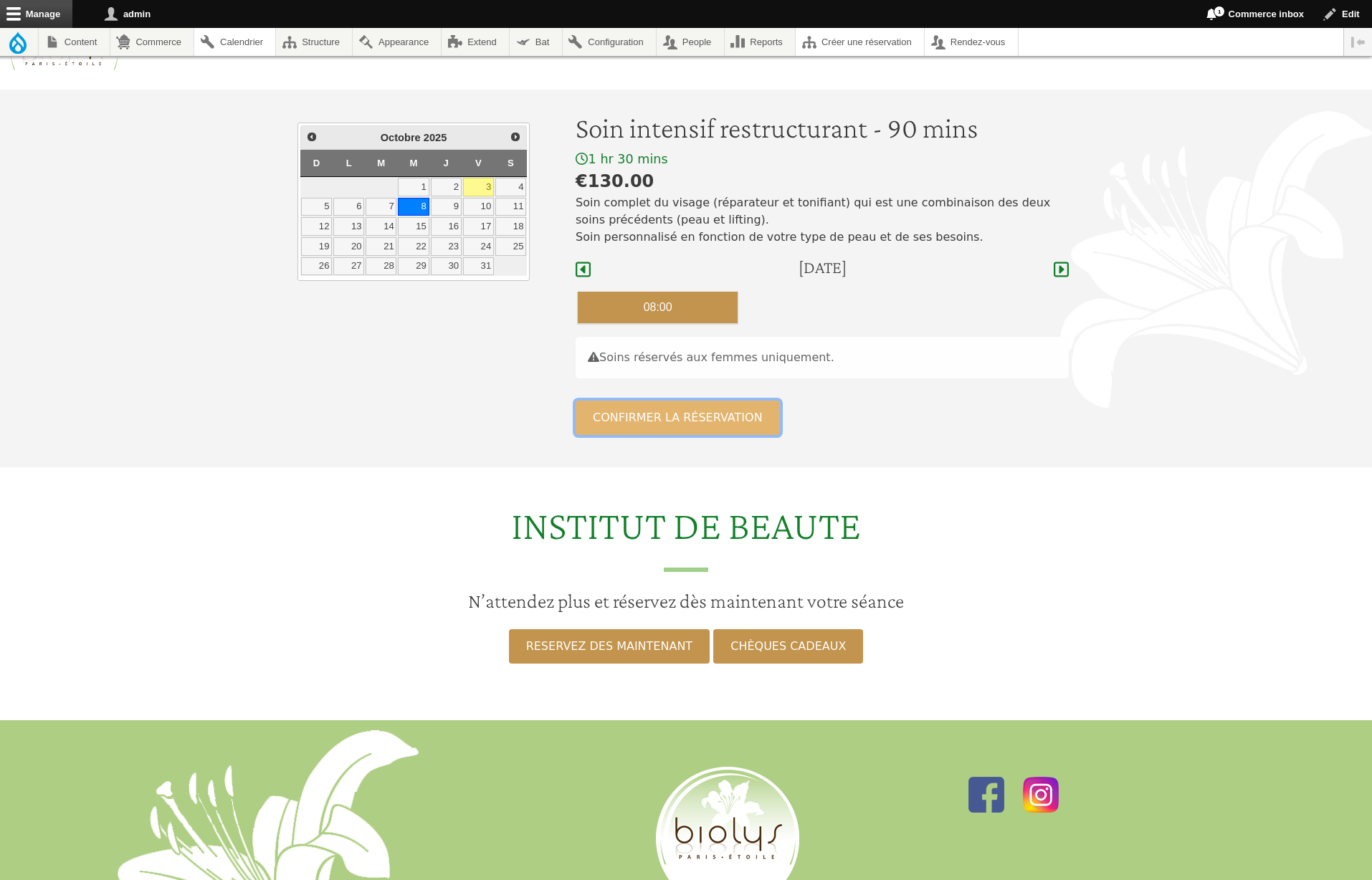
click at [719, 418] on button "Confirmer la réservation" at bounding box center [678, 417] width 204 height 34
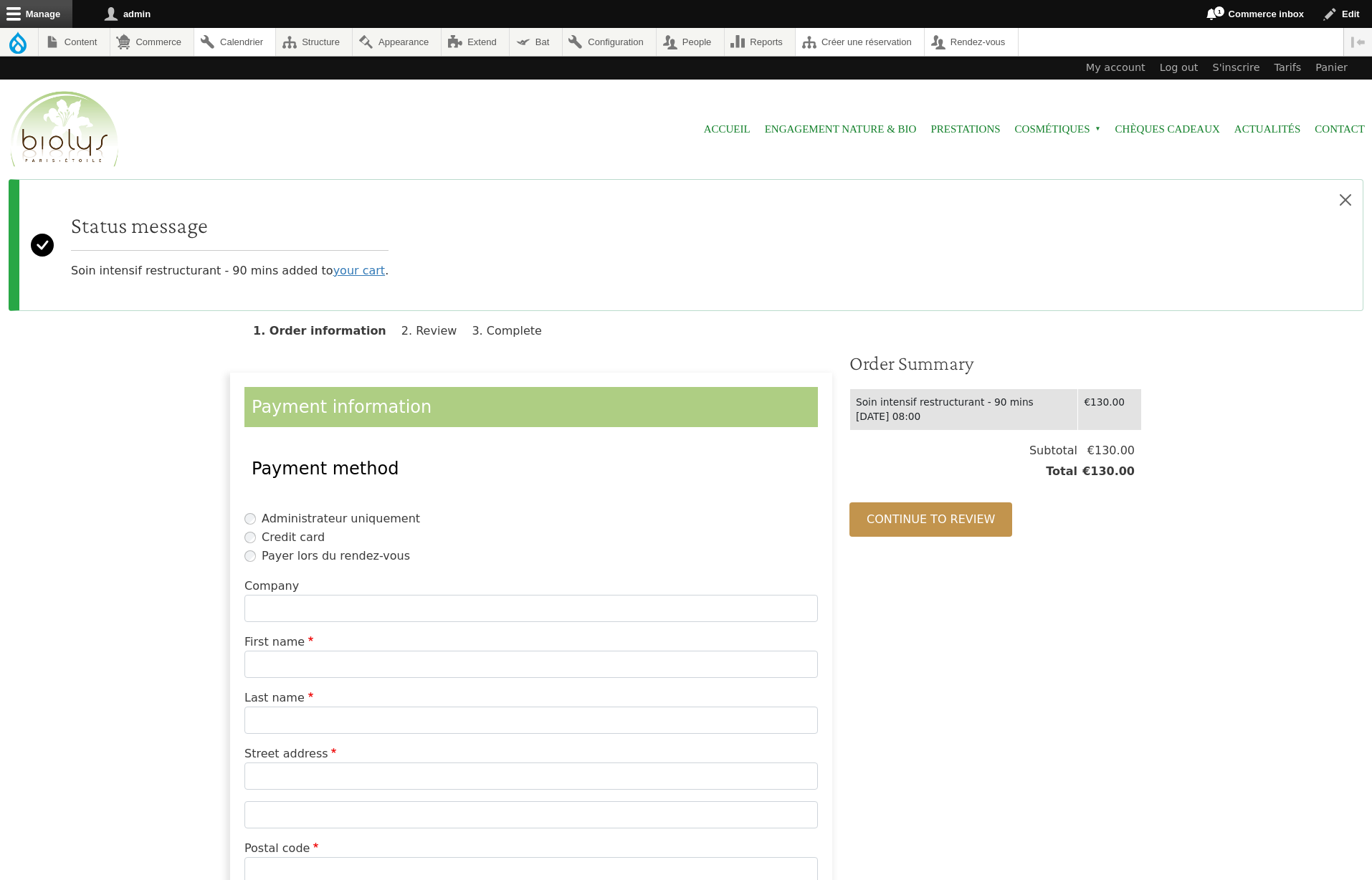
scroll to position [260, 0]
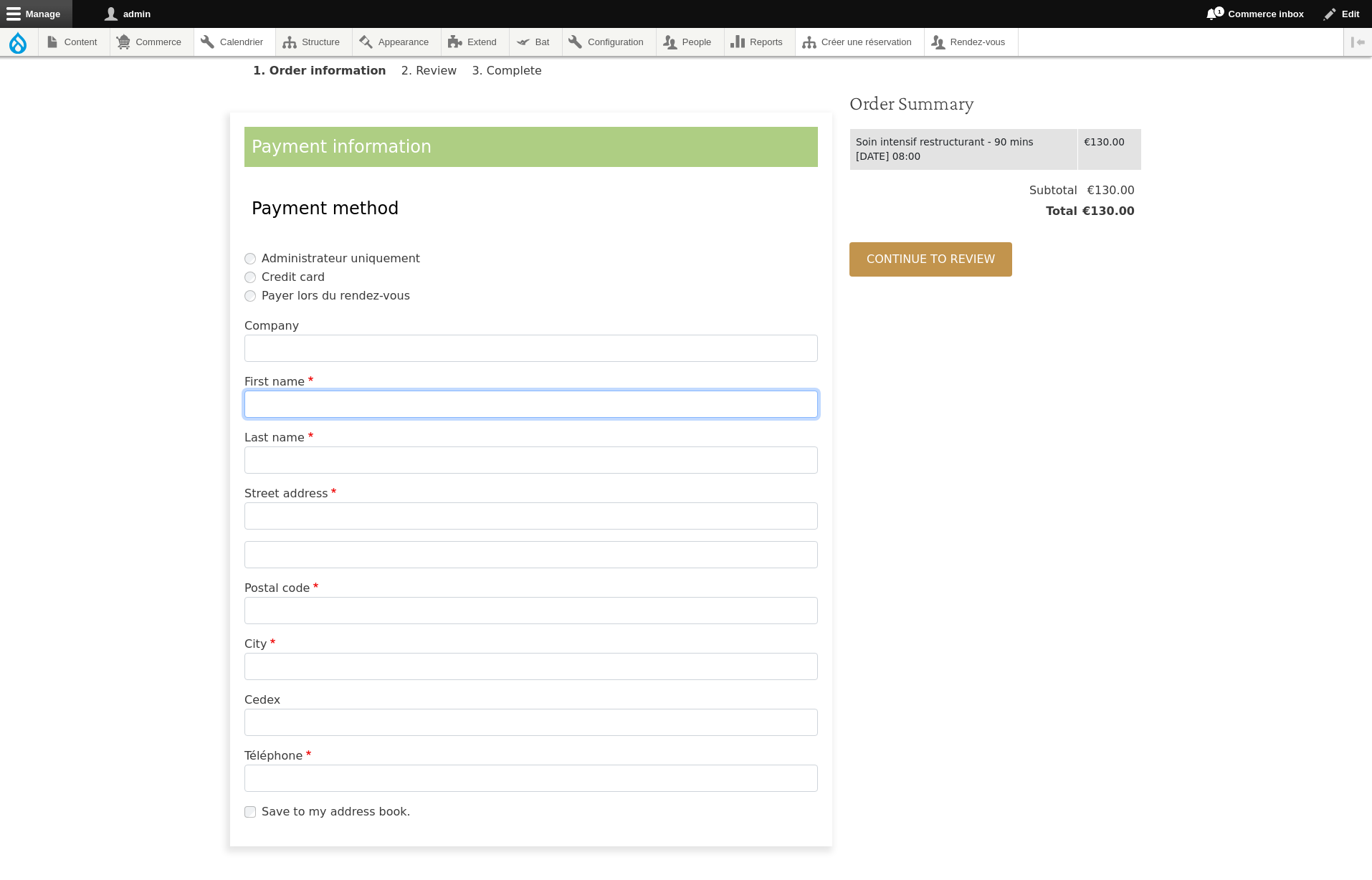
click at [276, 399] on input "First name" at bounding box center [531, 404] width 574 height 28
type input "****"
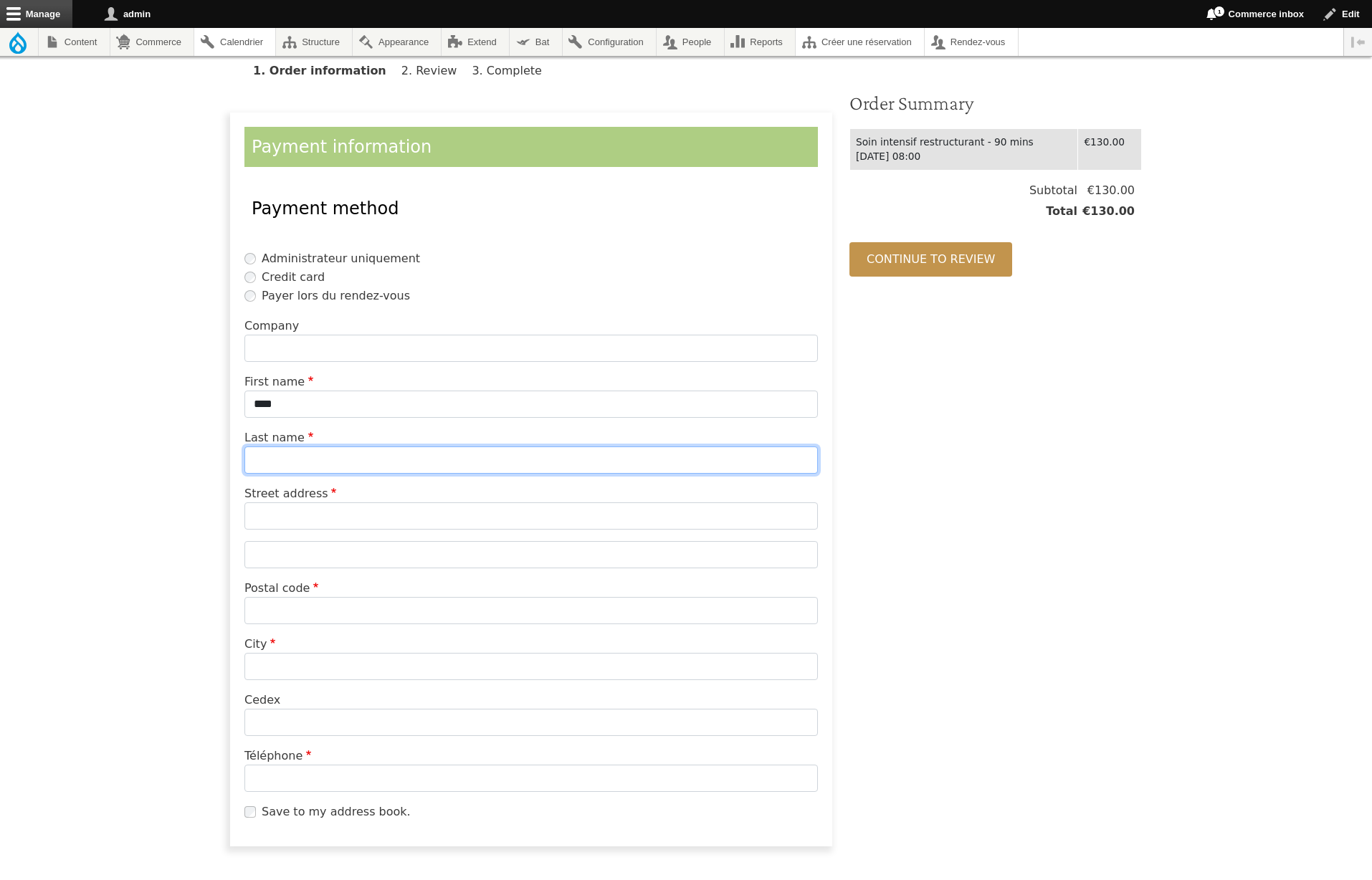
type input "*********"
type input "**********"
type input "*****"
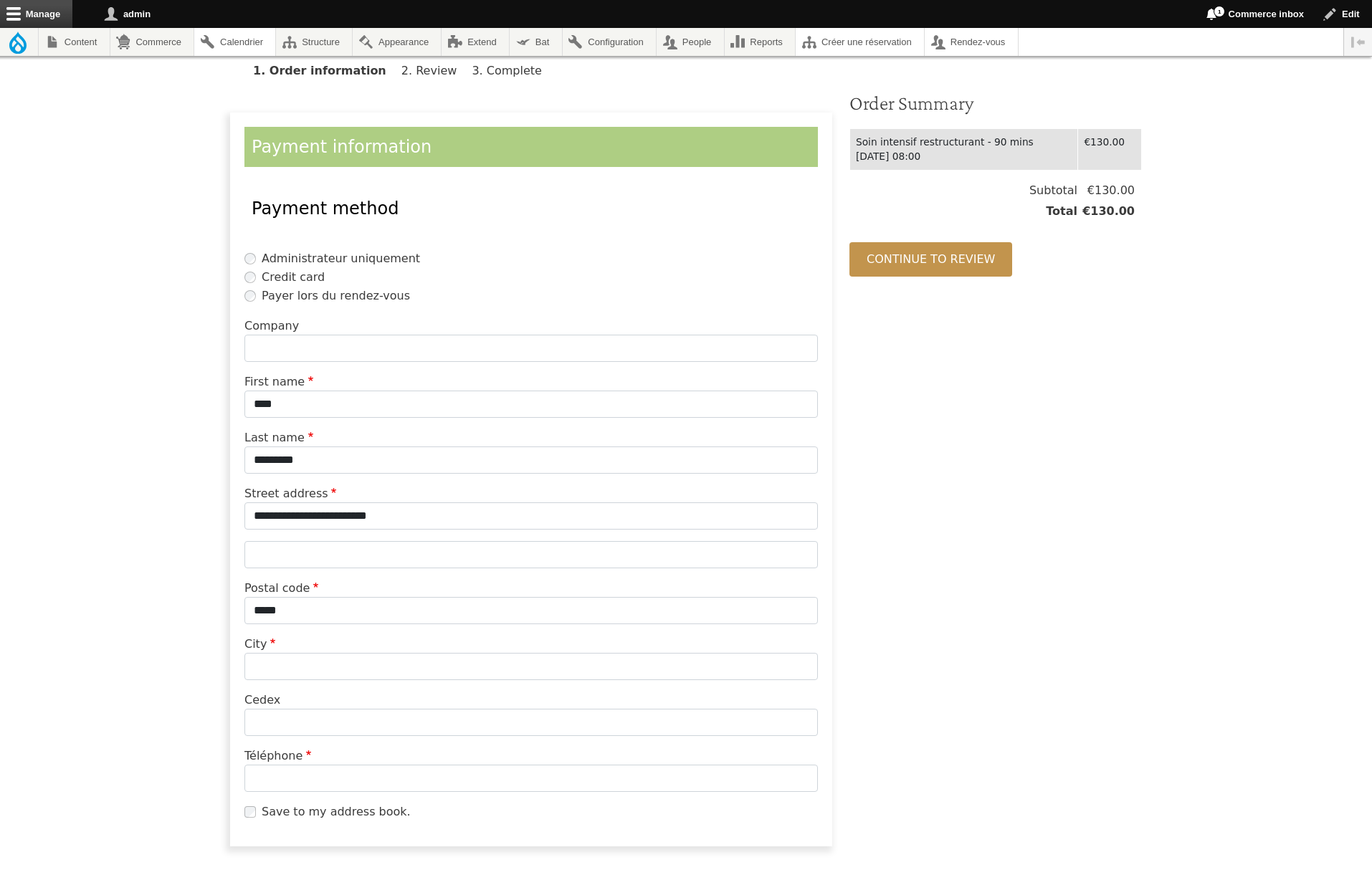
type input "**********"
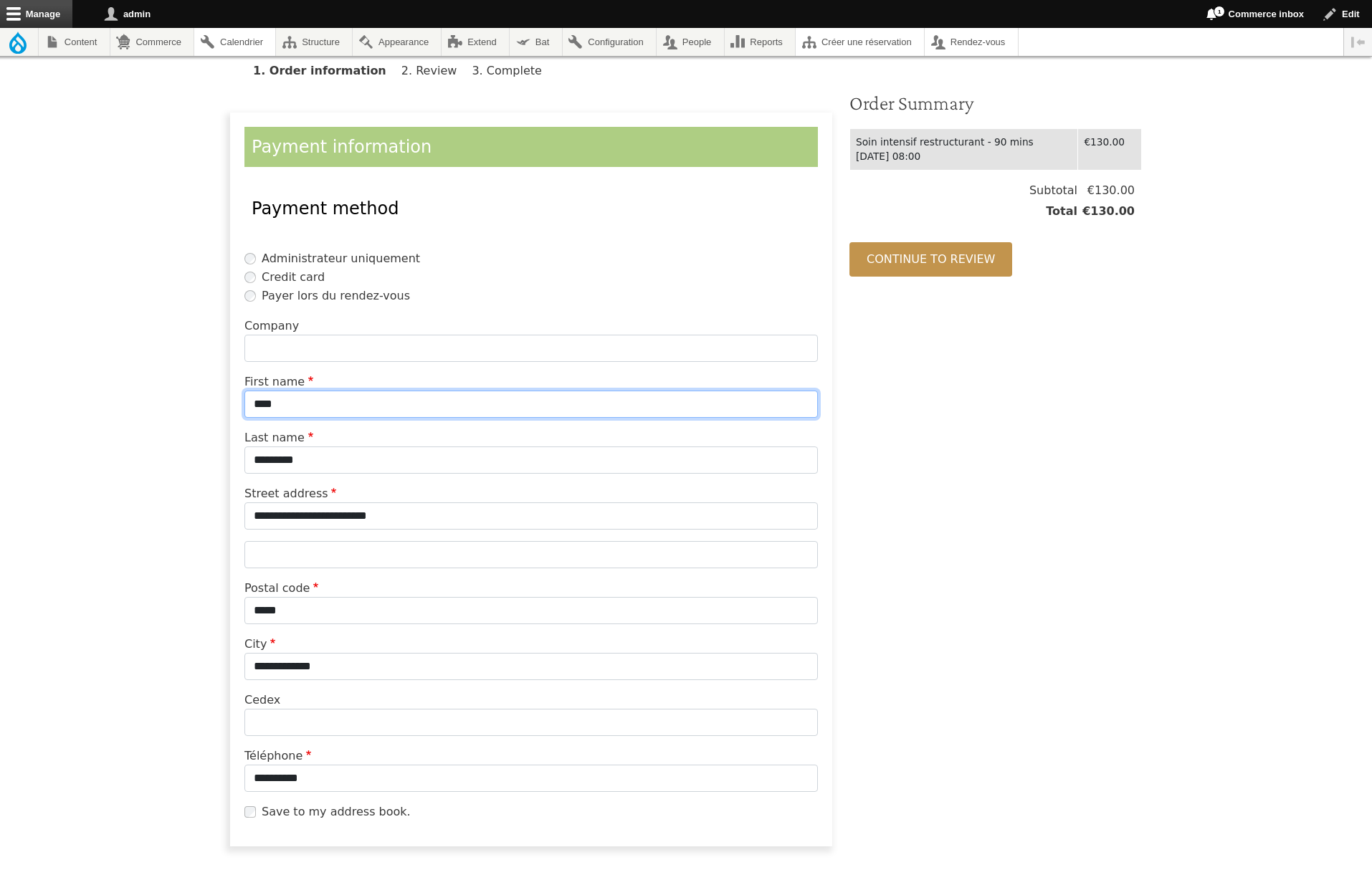
scroll to position [442, 0]
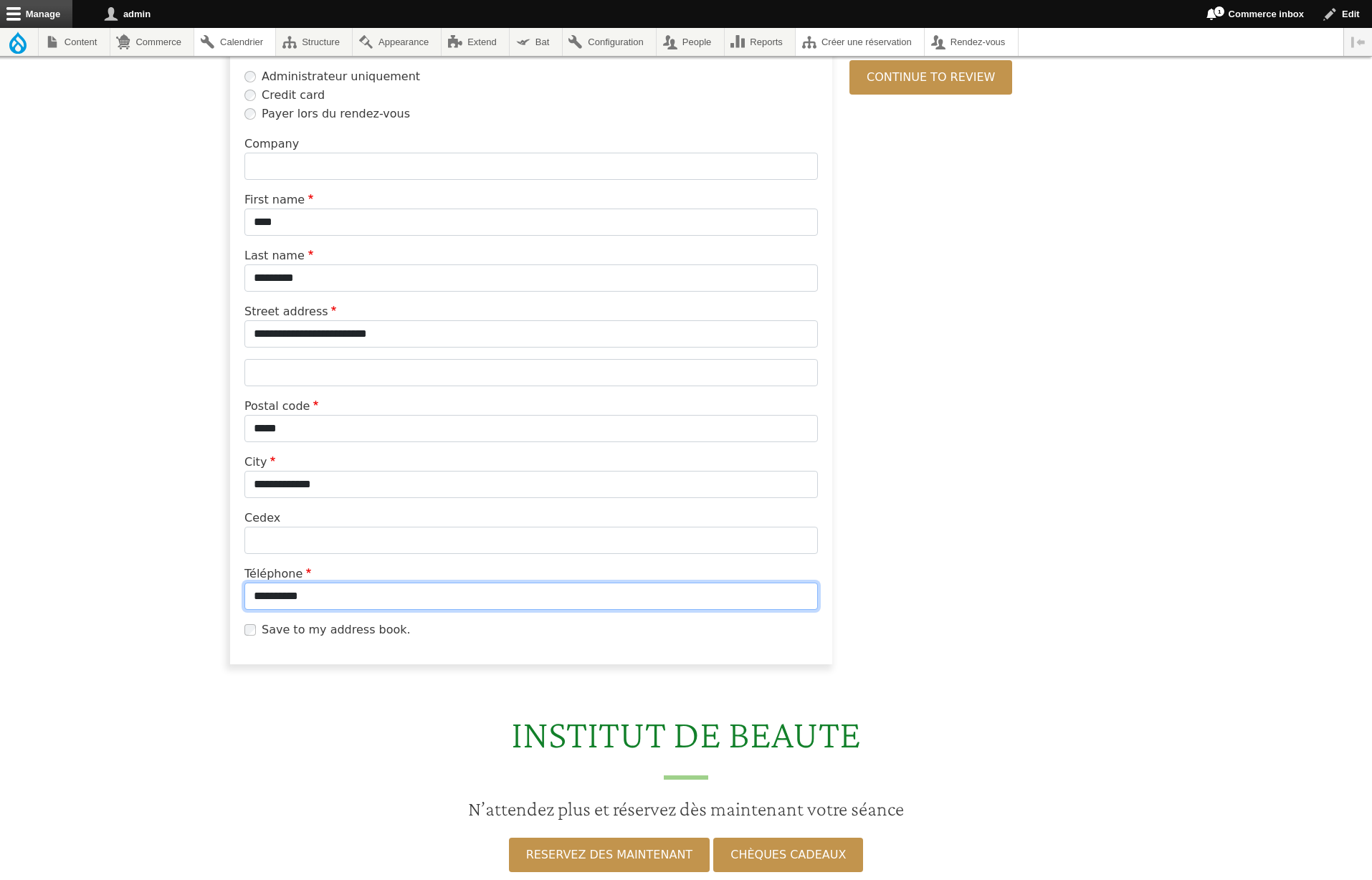
drag, startPoint x: 282, startPoint y: 597, endPoint x: 230, endPoint y: 597, distance: 52.0
click at [230, 597] on div "**********" at bounding box center [531, 292] width 620 height 767
type input "****"
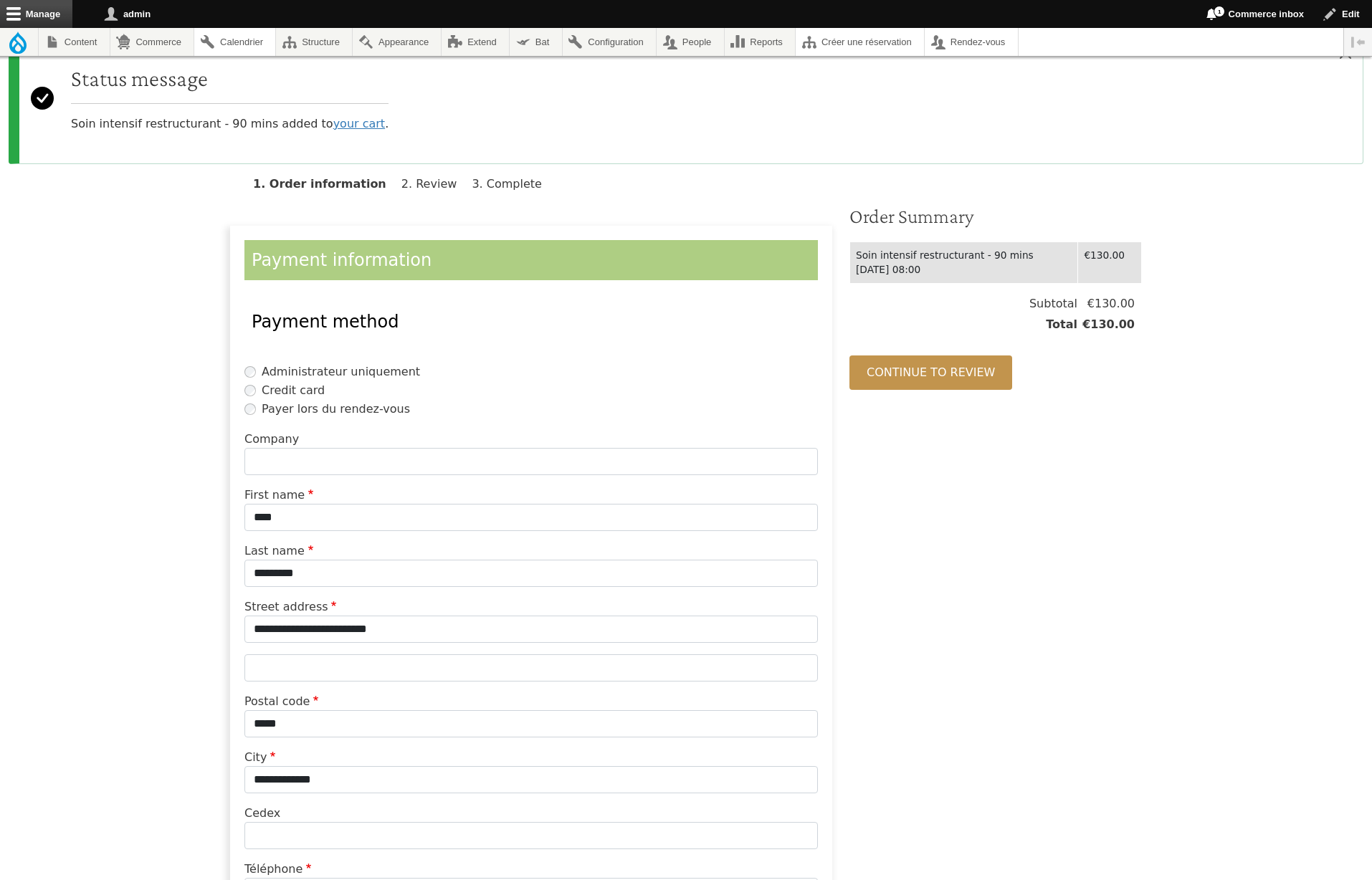
click at [271, 410] on label "Payer lors du rendez-vous" at bounding box center [335, 409] width 148 height 18
click at [909, 376] on button "Continue to review" at bounding box center [931, 373] width 162 height 34
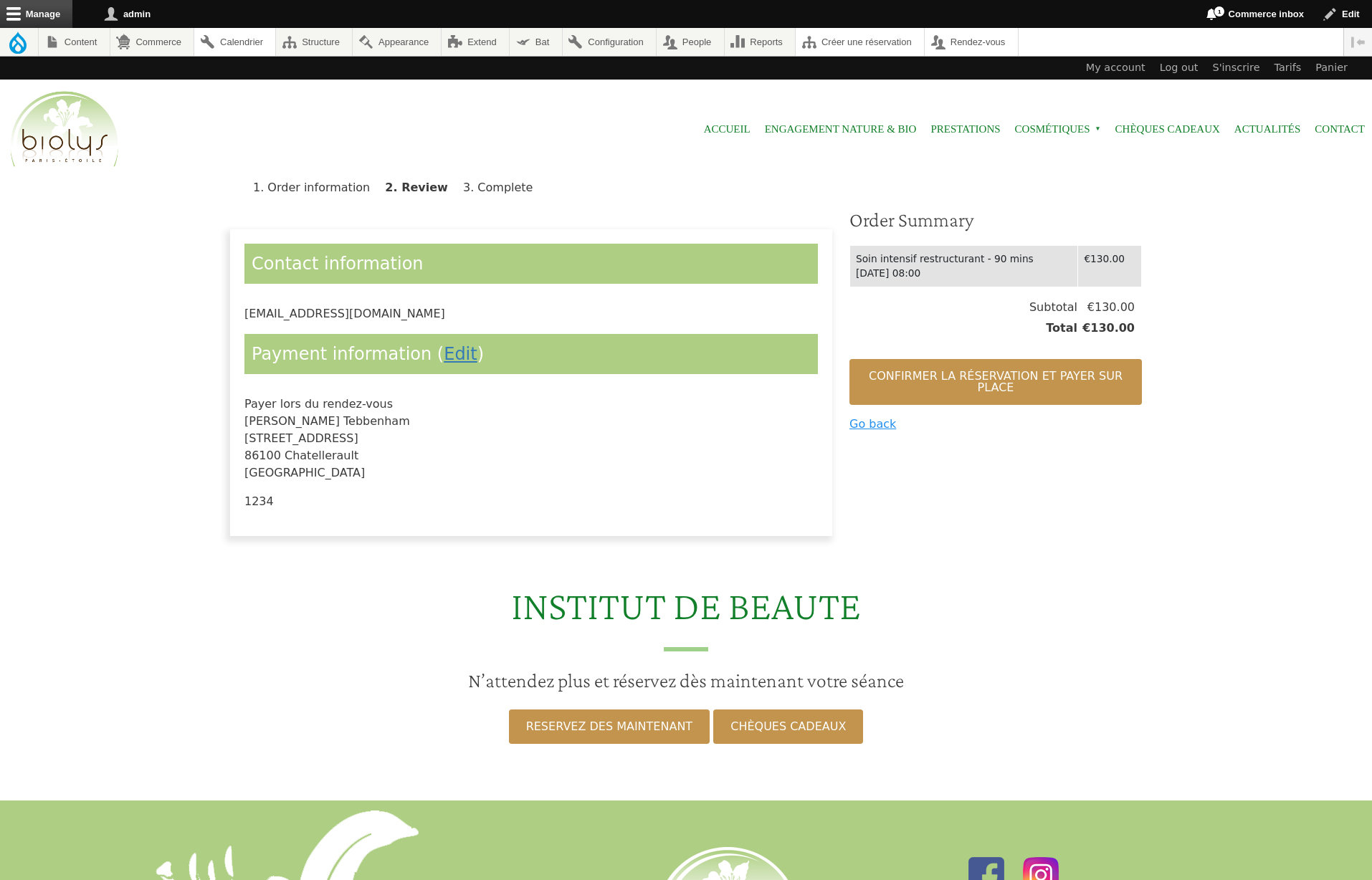
click at [868, 429] on link "Go back" at bounding box center [873, 424] width 47 height 13
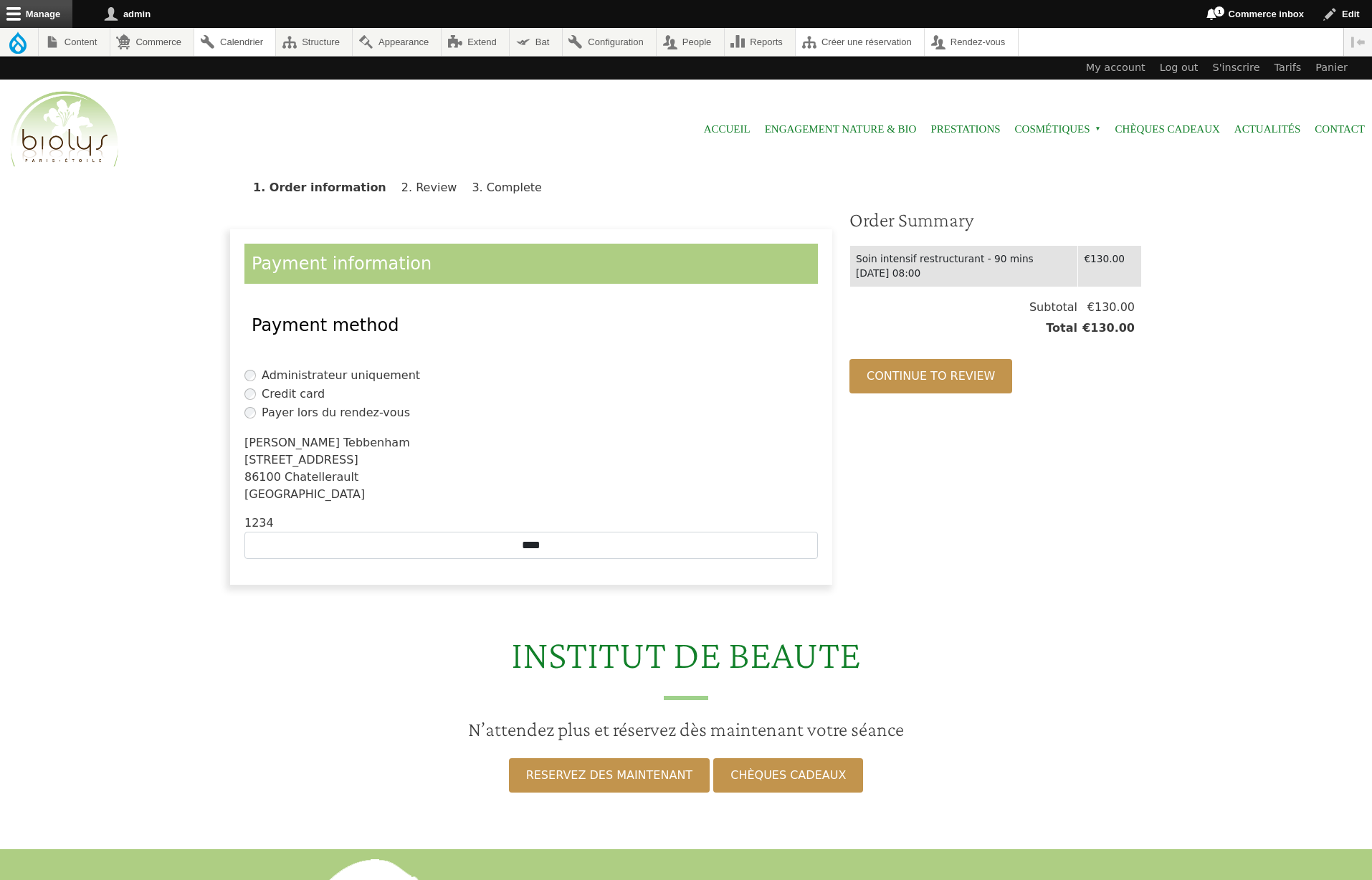
click at [301, 396] on label "Credit card" at bounding box center [292, 394] width 63 height 18
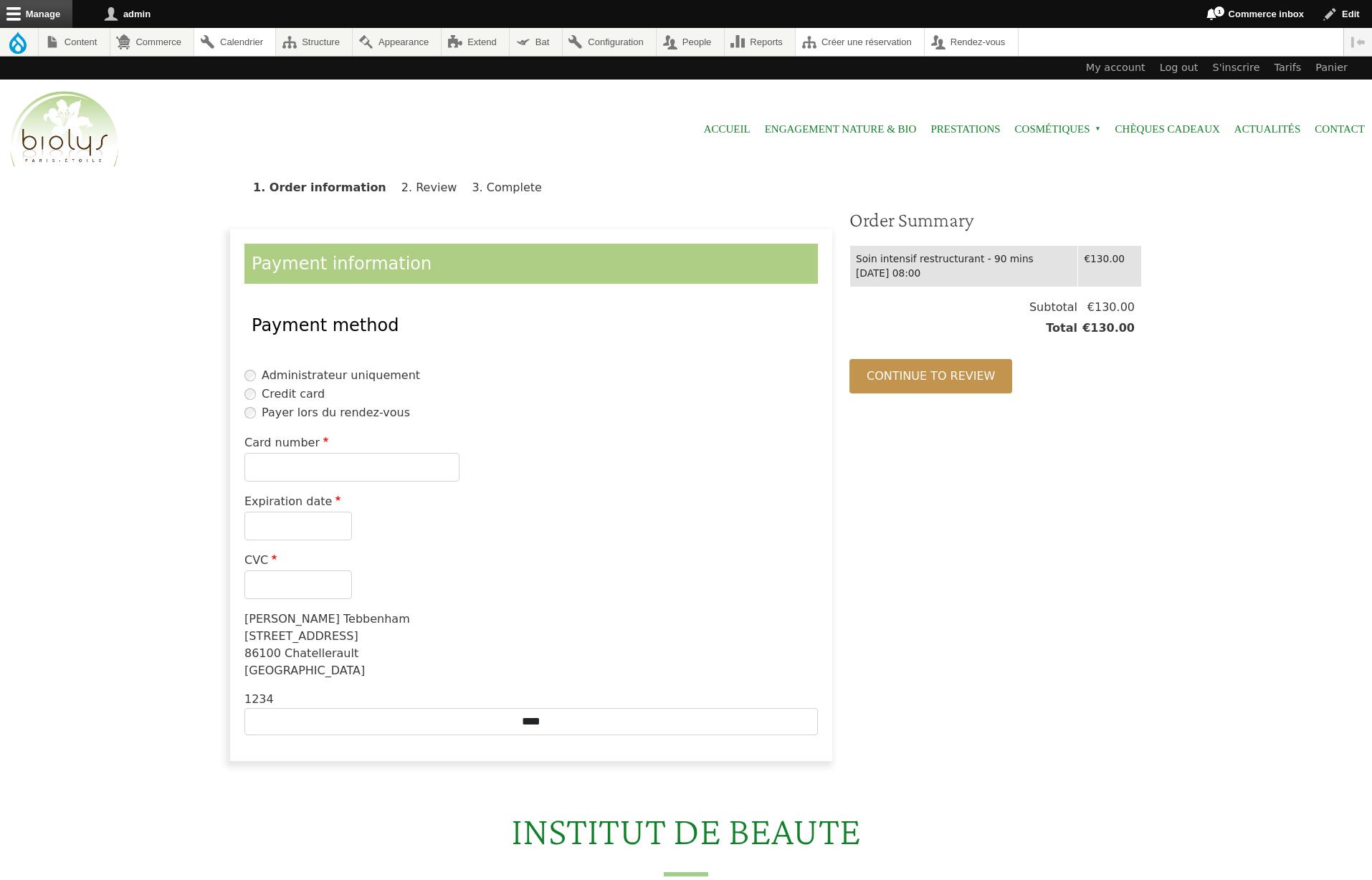
click at [286, 413] on label "Payer lors du rendez-vous" at bounding box center [335, 413] width 148 height 18
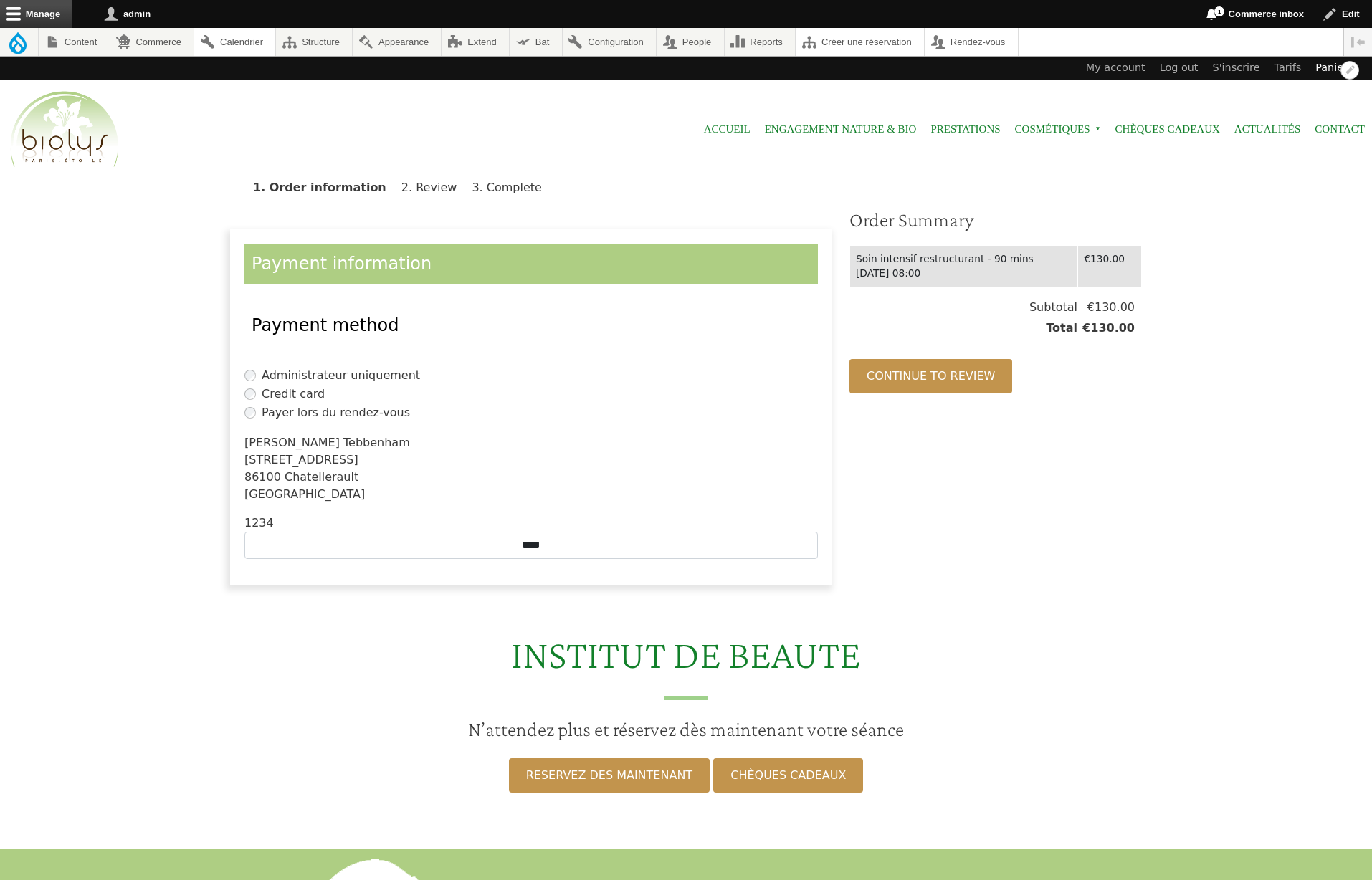
click at [1328, 69] on link "Panier" at bounding box center [1332, 68] width 47 height 23
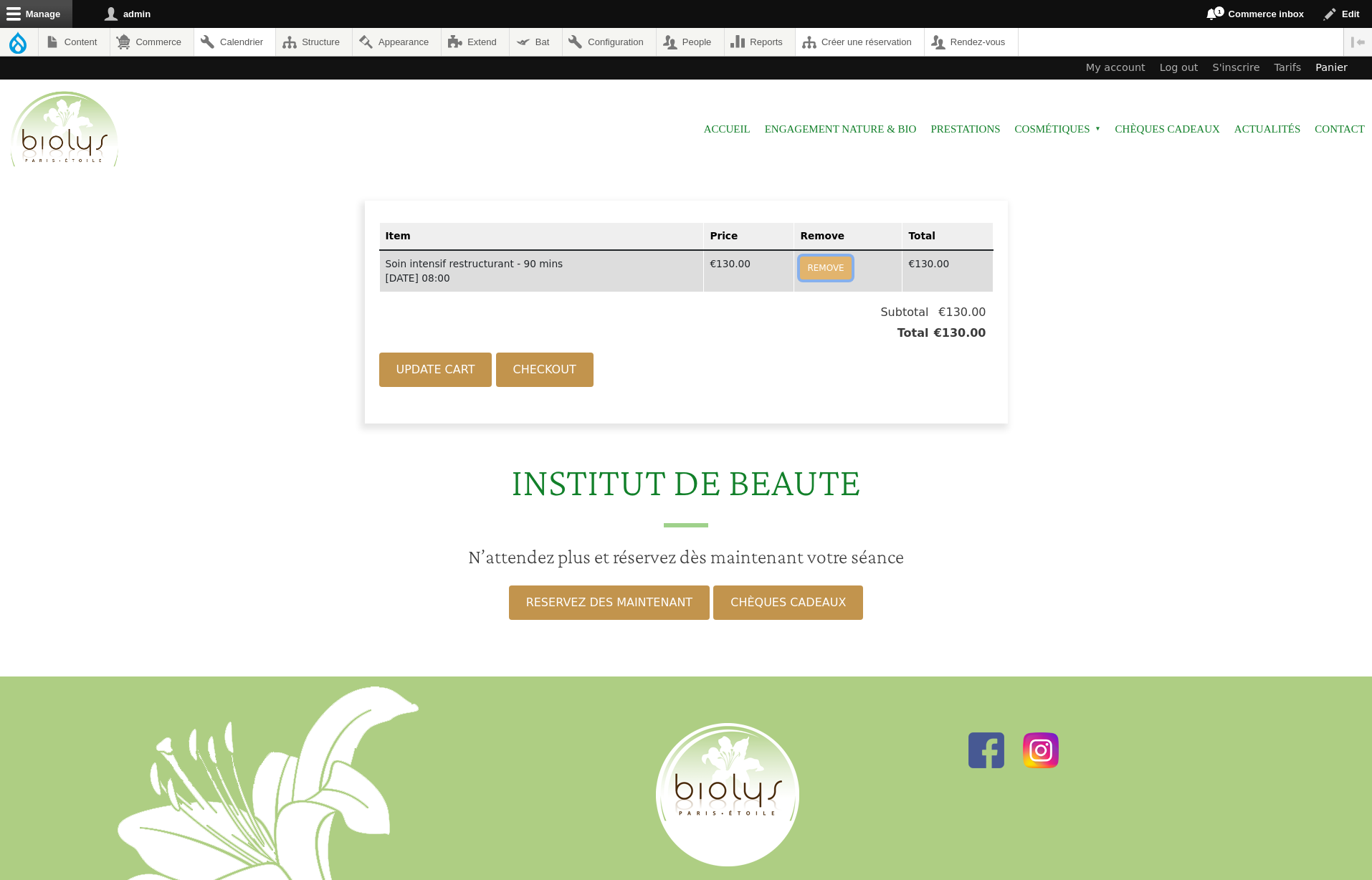
click at [823, 266] on button "Remove" at bounding box center [825, 267] width 51 height 23
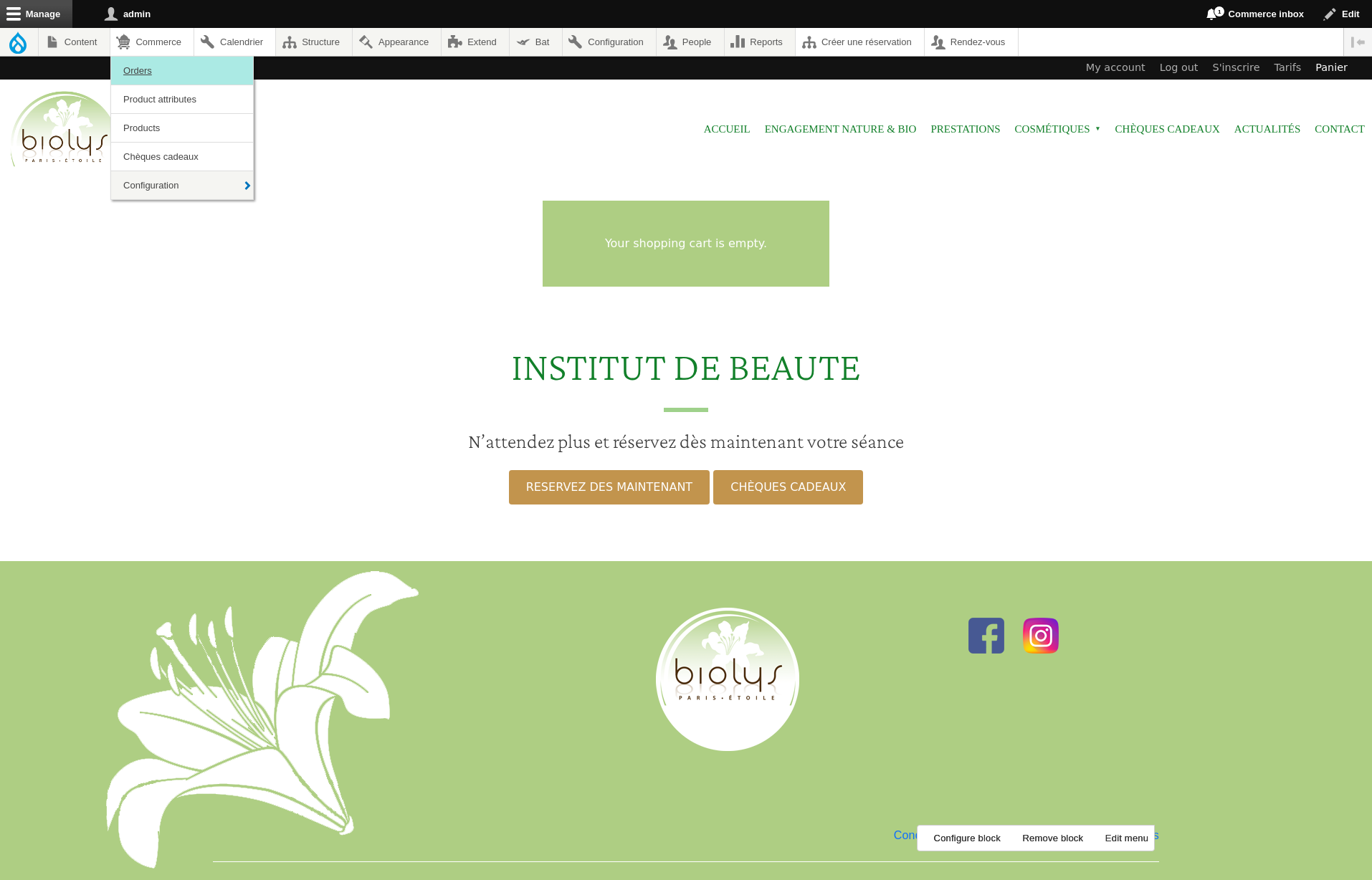
click at [157, 76] on link "Orders" at bounding box center [182, 70] width 142 height 28
